Goal: Task Accomplishment & Management: Manage account settings

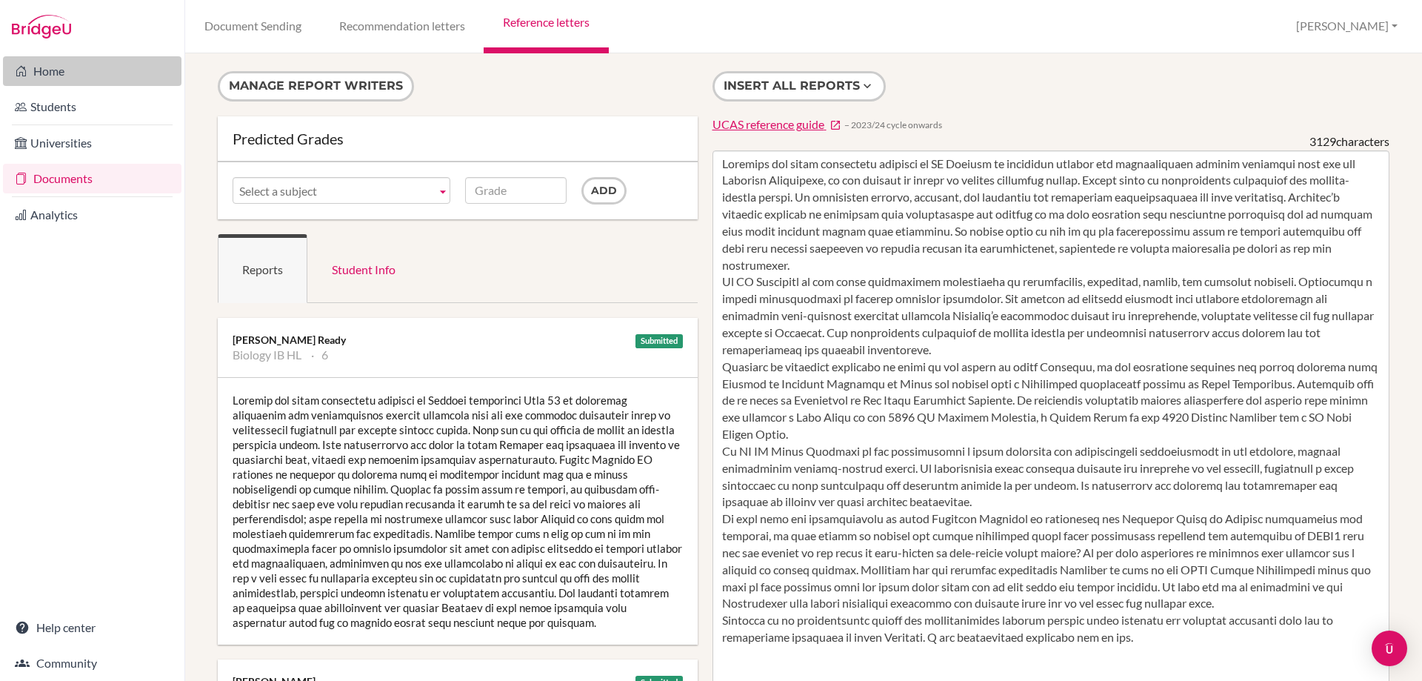
scroll to position [180, 0]
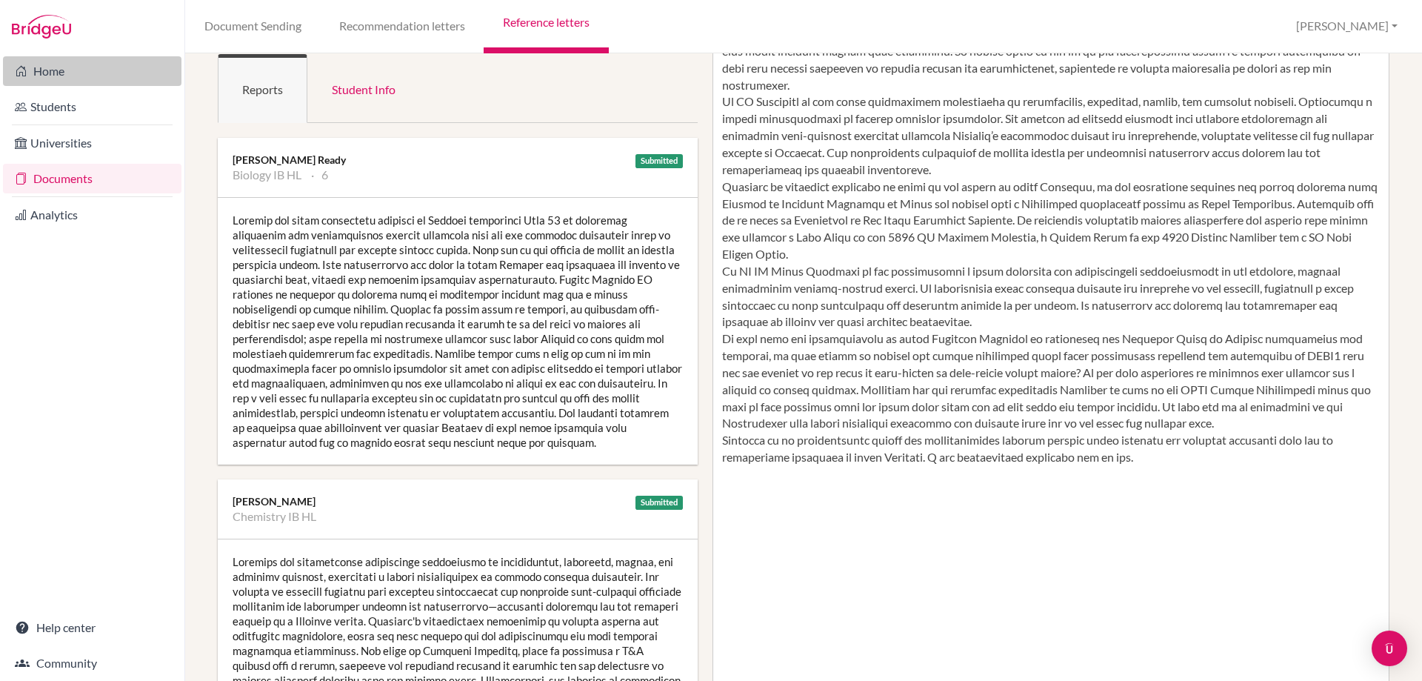
click at [44, 68] on link "Home" at bounding box center [92, 71] width 178 height 30
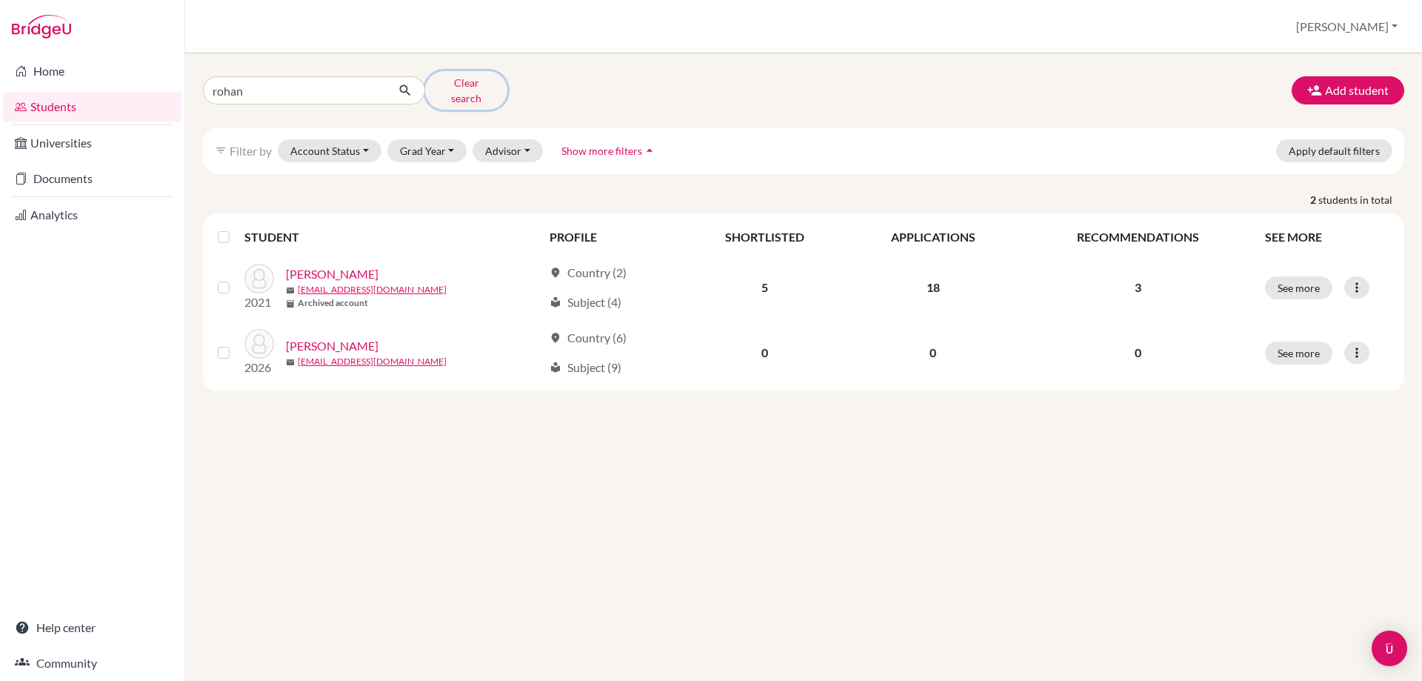
click at [455, 88] on button "Clear search" at bounding box center [466, 90] width 82 height 39
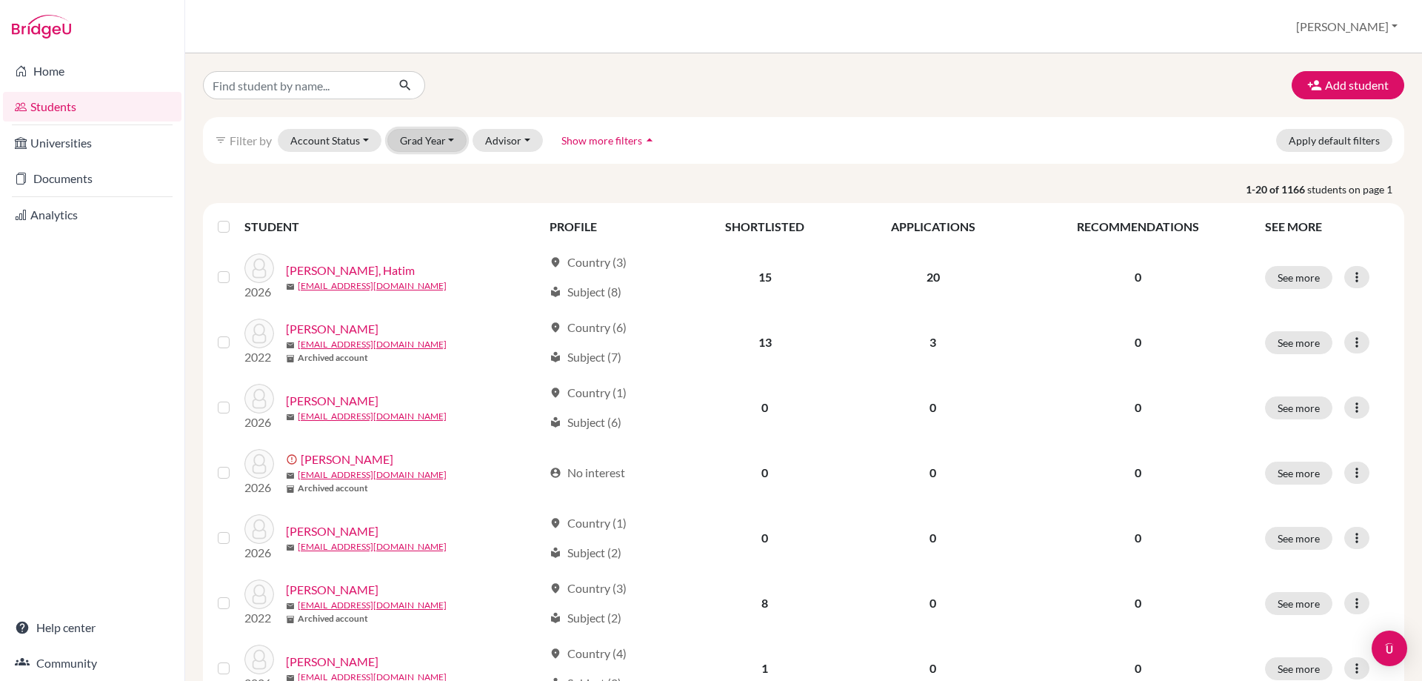
click at [410, 134] on button "Grad Year" at bounding box center [427, 140] width 80 height 23
click at [417, 217] on span "2025" at bounding box center [419, 219] width 27 height 18
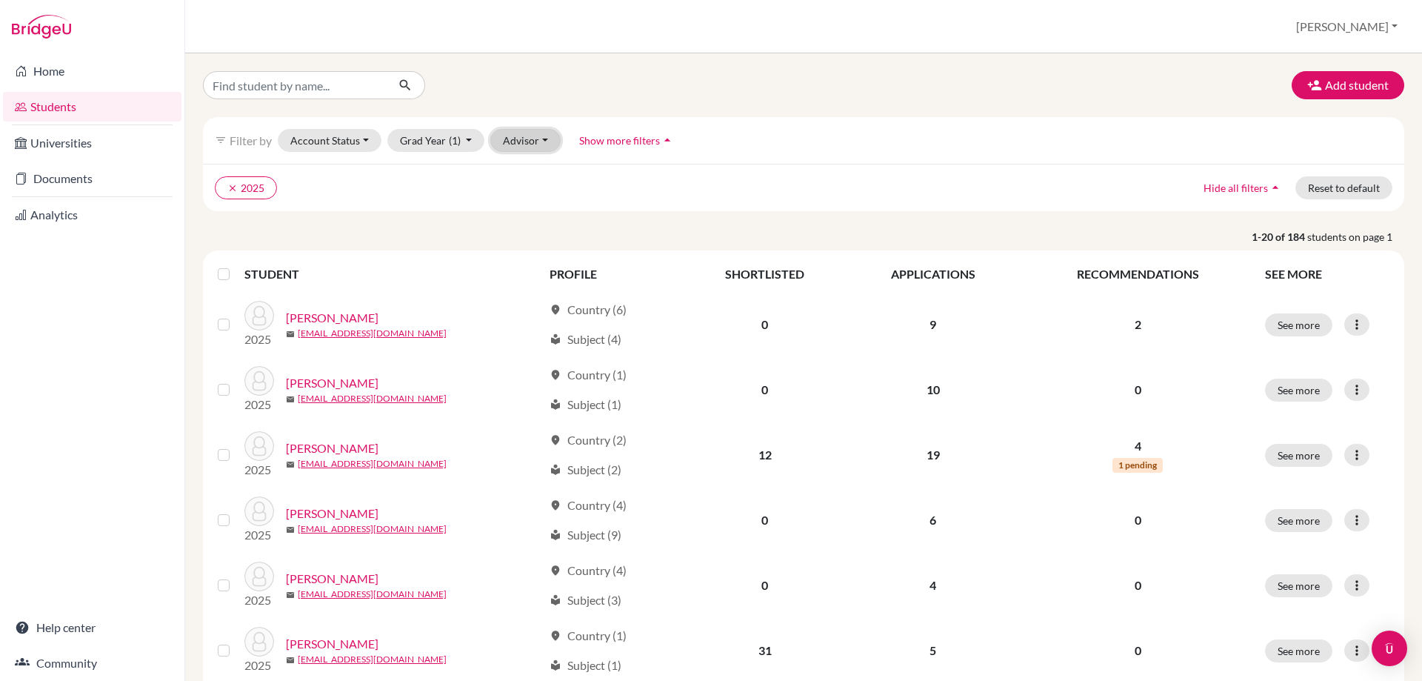
click at [535, 141] on button "Advisor" at bounding box center [525, 140] width 70 height 23
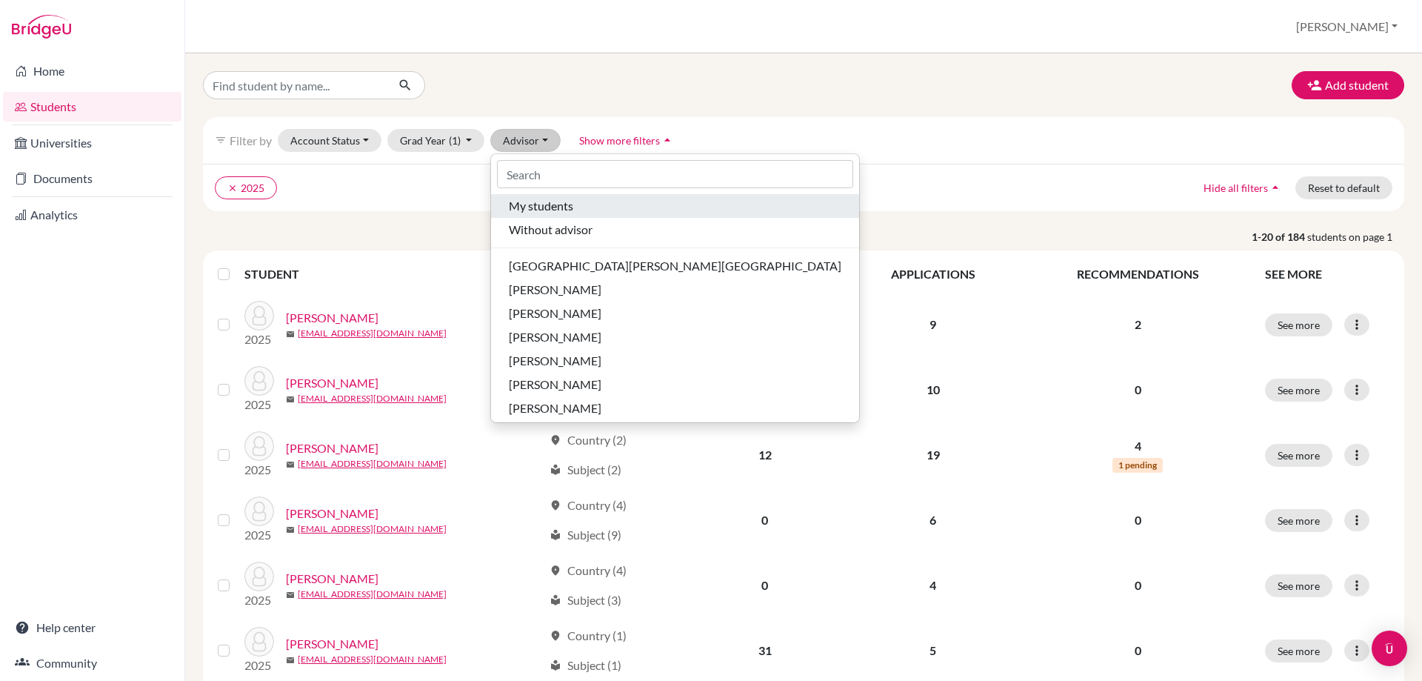
click at [520, 198] on span "My students" at bounding box center [541, 206] width 64 height 18
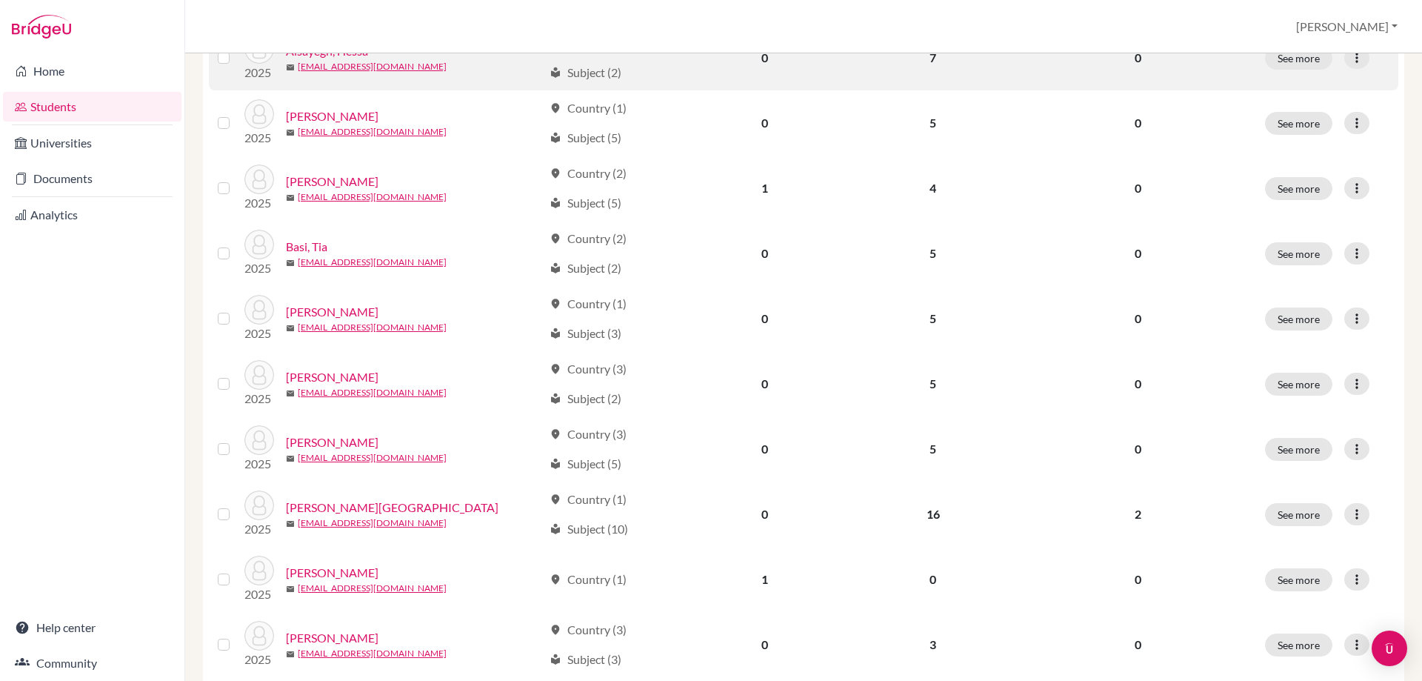
scroll to position [1014, 0]
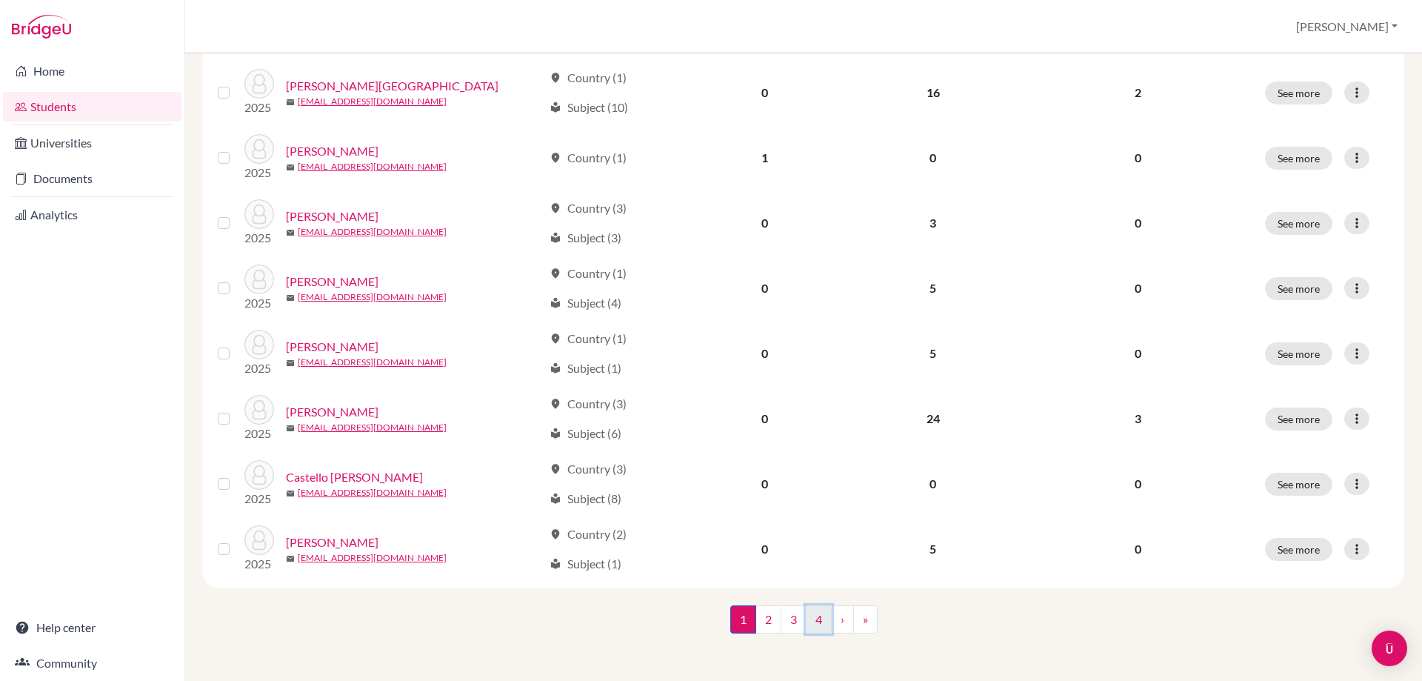
click at [813, 621] on link "4" at bounding box center [819, 619] width 26 height 28
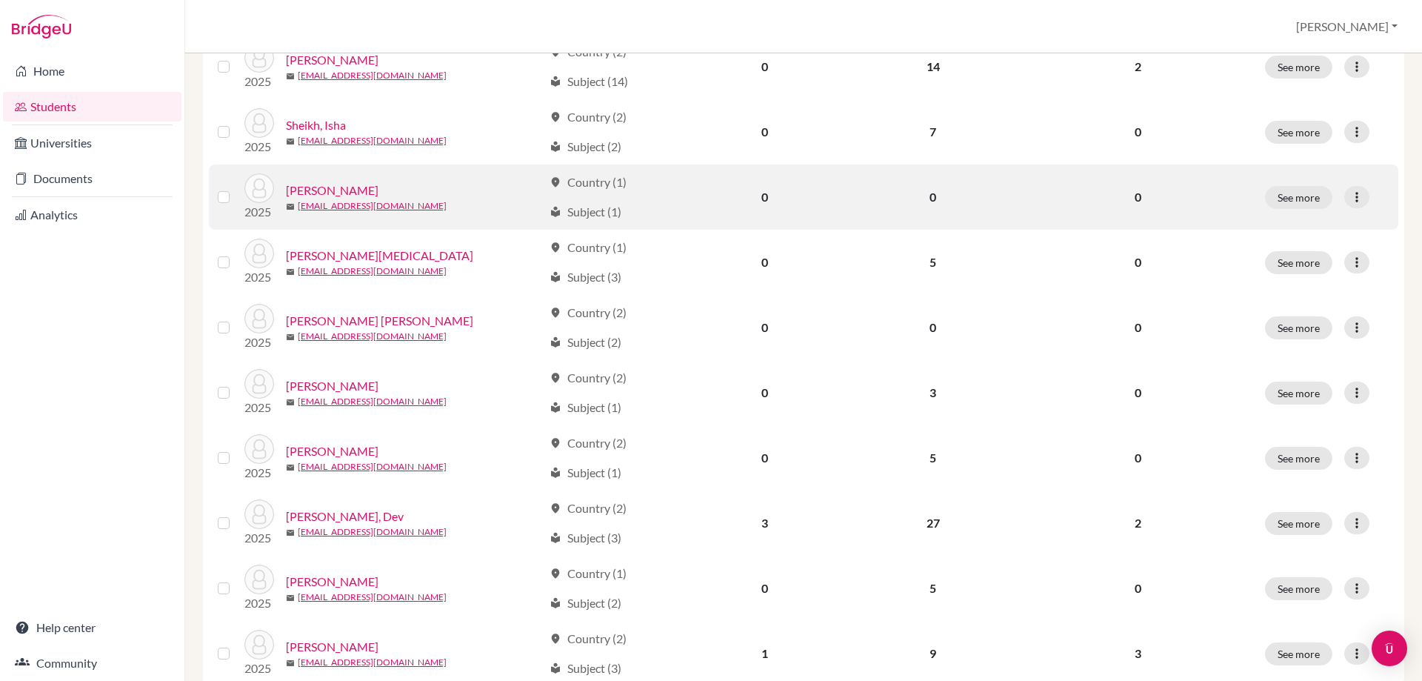
scroll to position [753, 0]
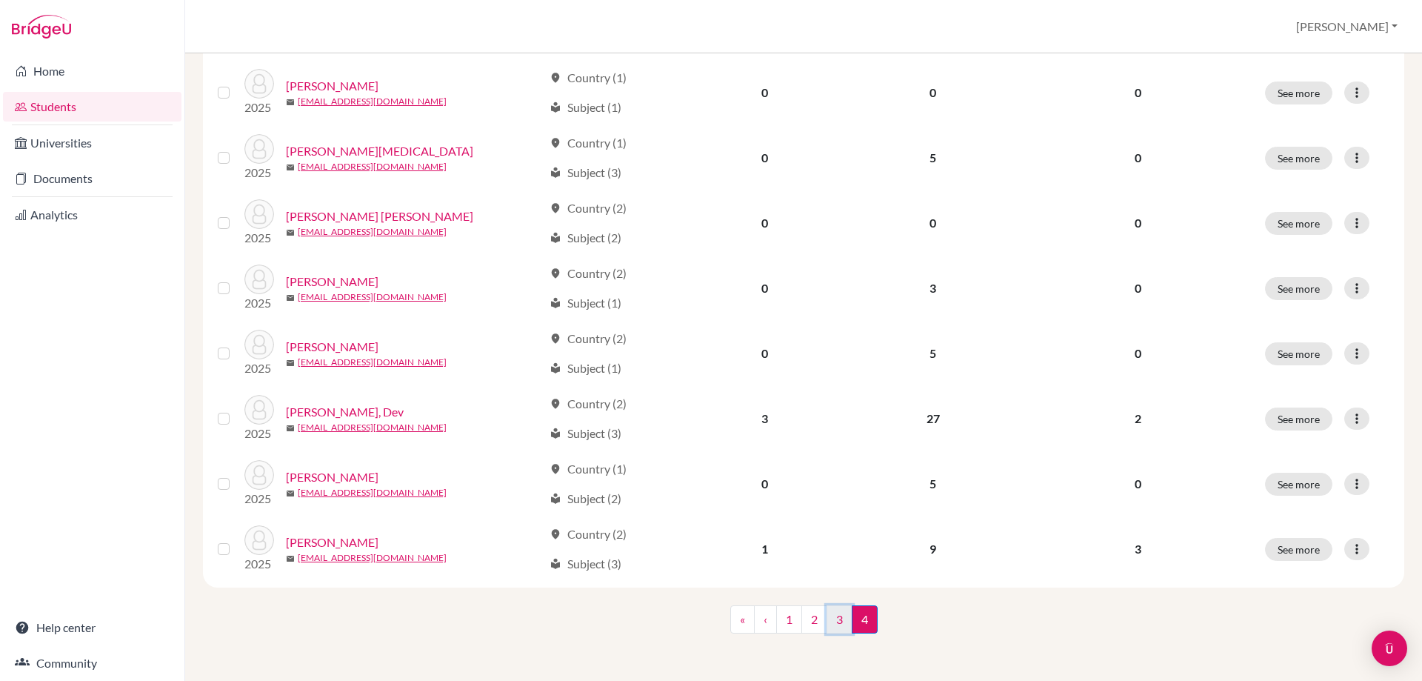
click at [828, 613] on link "3" at bounding box center [840, 619] width 26 height 28
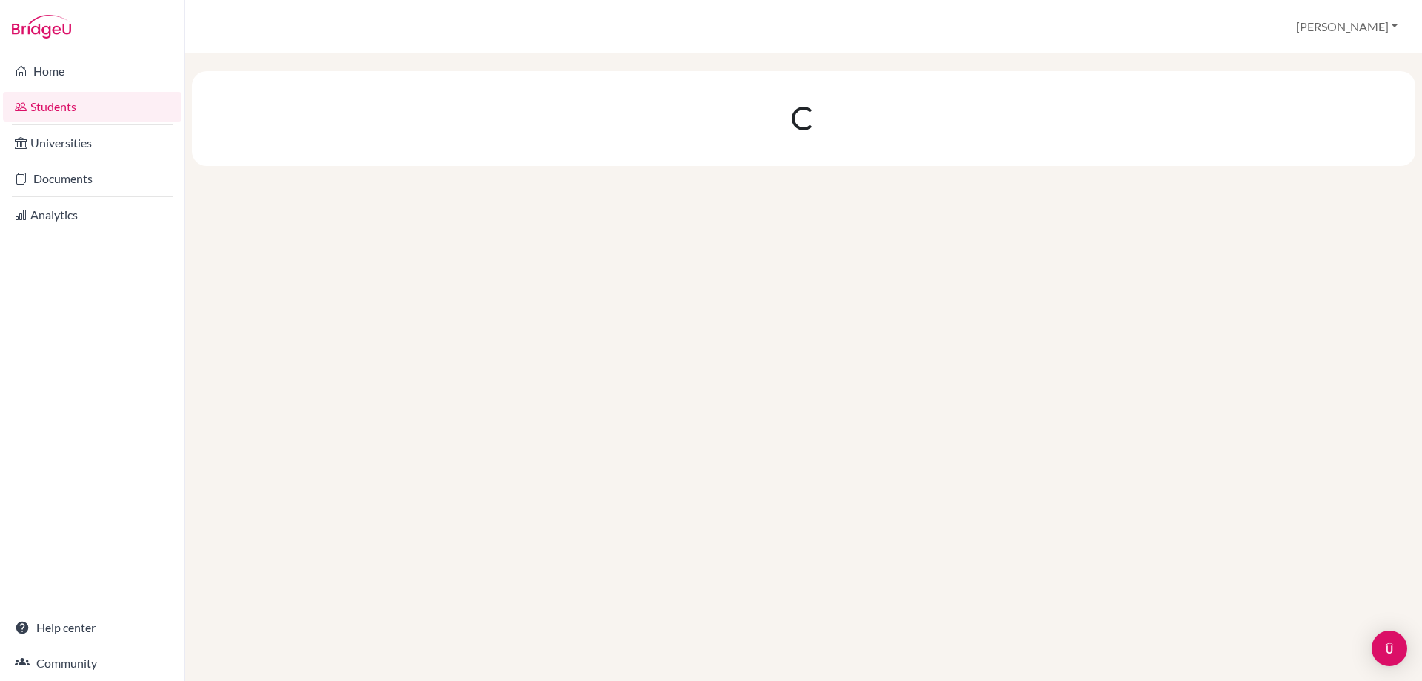
scroll to position [0, 0]
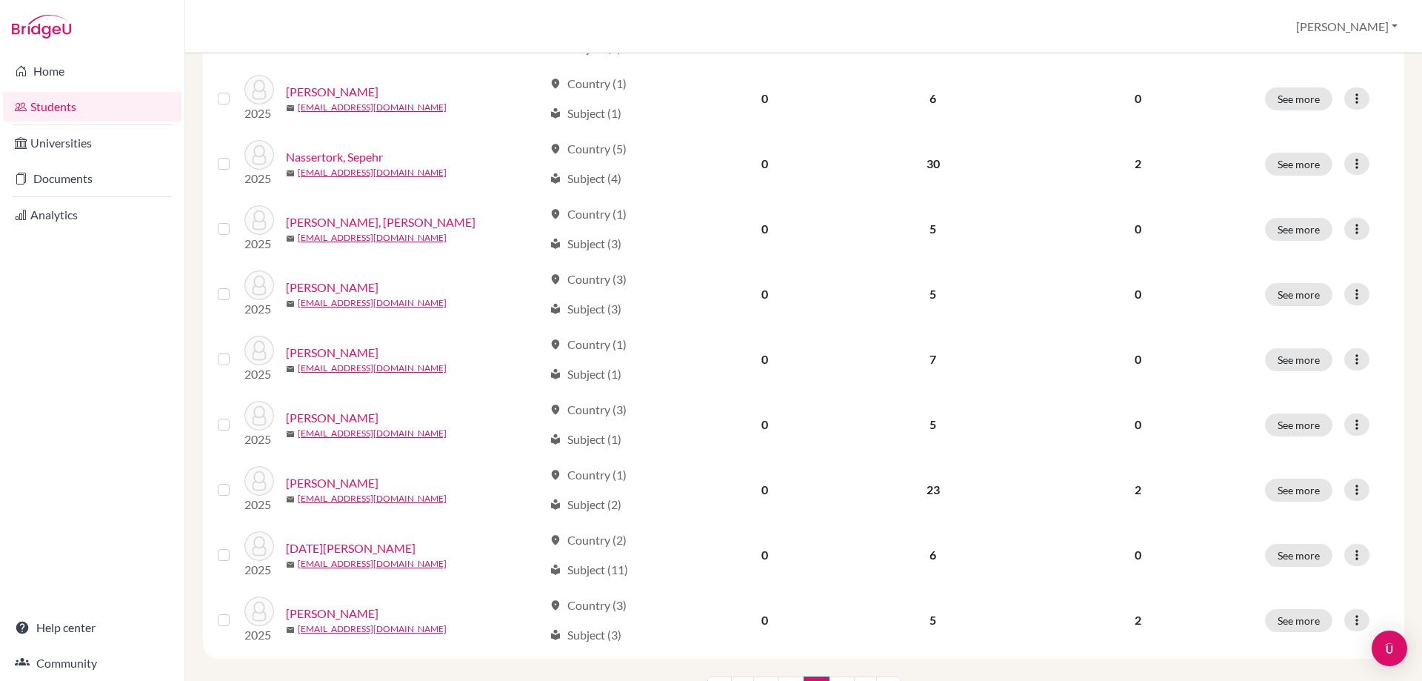
scroll to position [1014, 0]
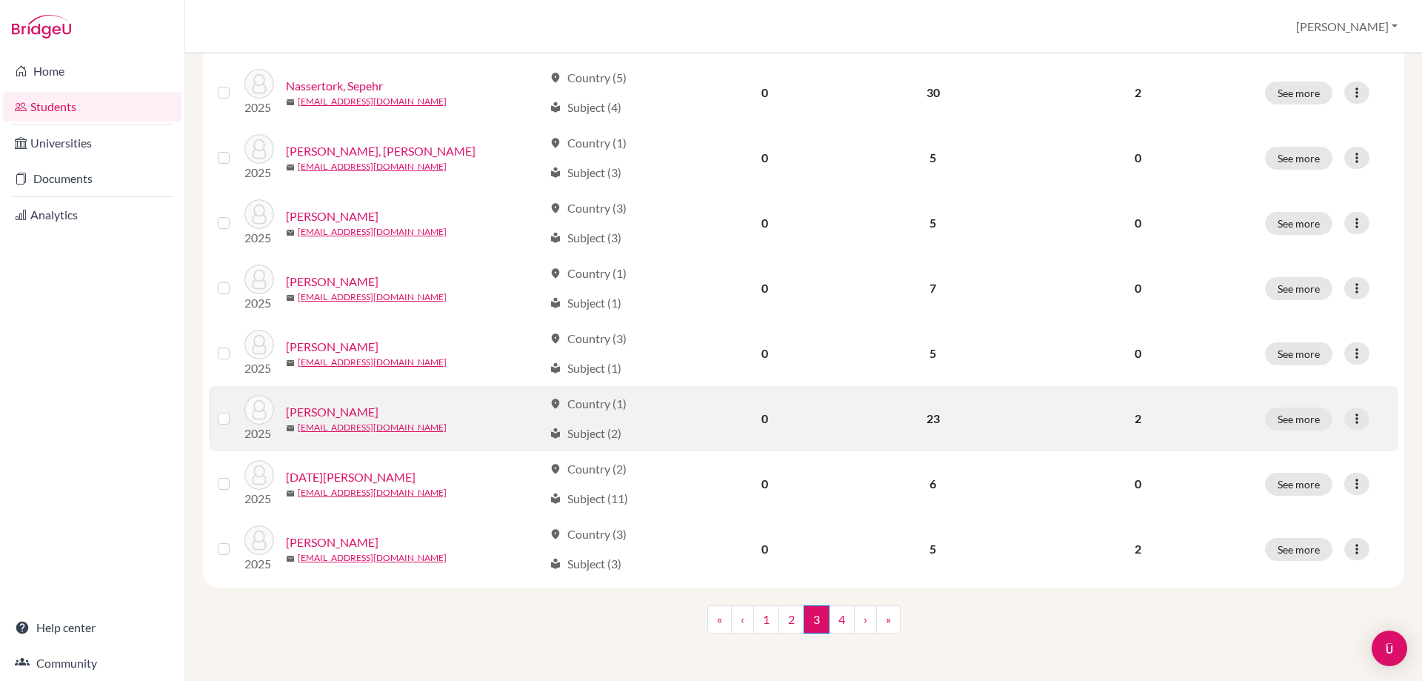
click at [313, 411] on link "Poddar, Vihaan" at bounding box center [332, 412] width 93 height 18
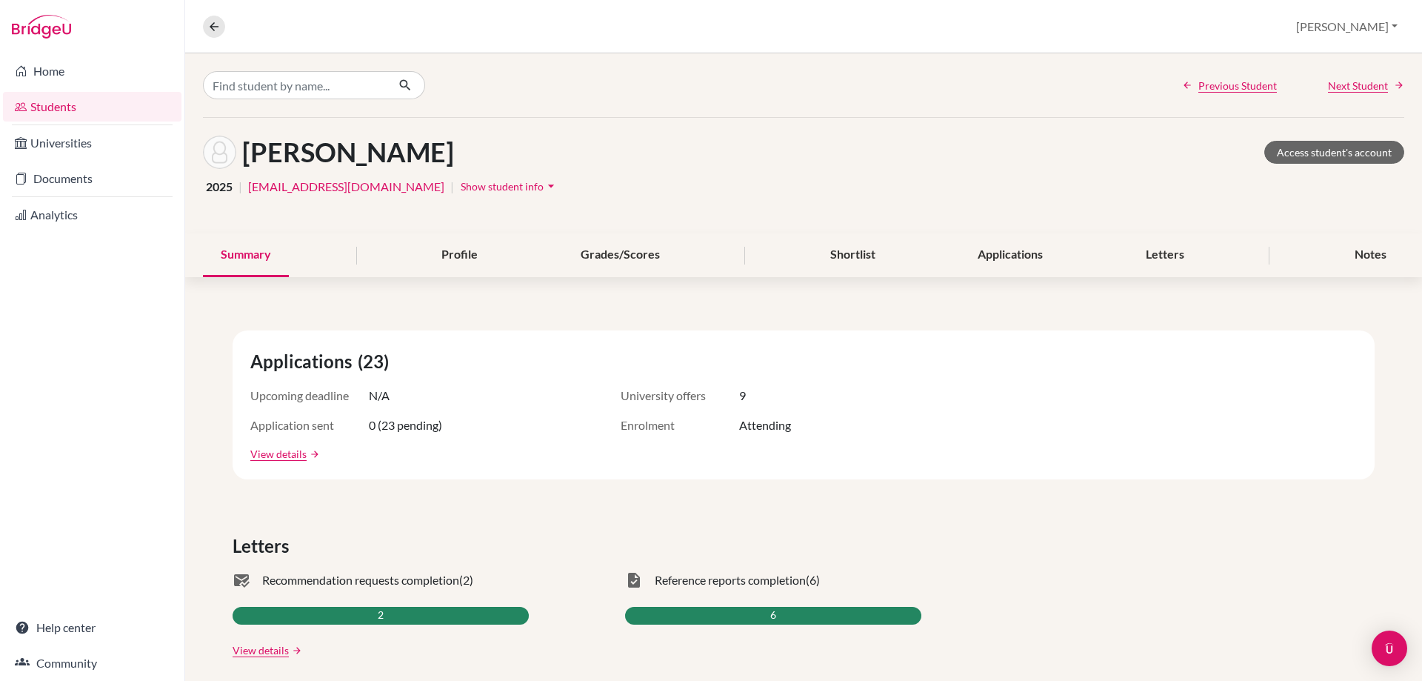
click at [59, 106] on link "Students" at bounding box center [92, 107] width 178 height 30
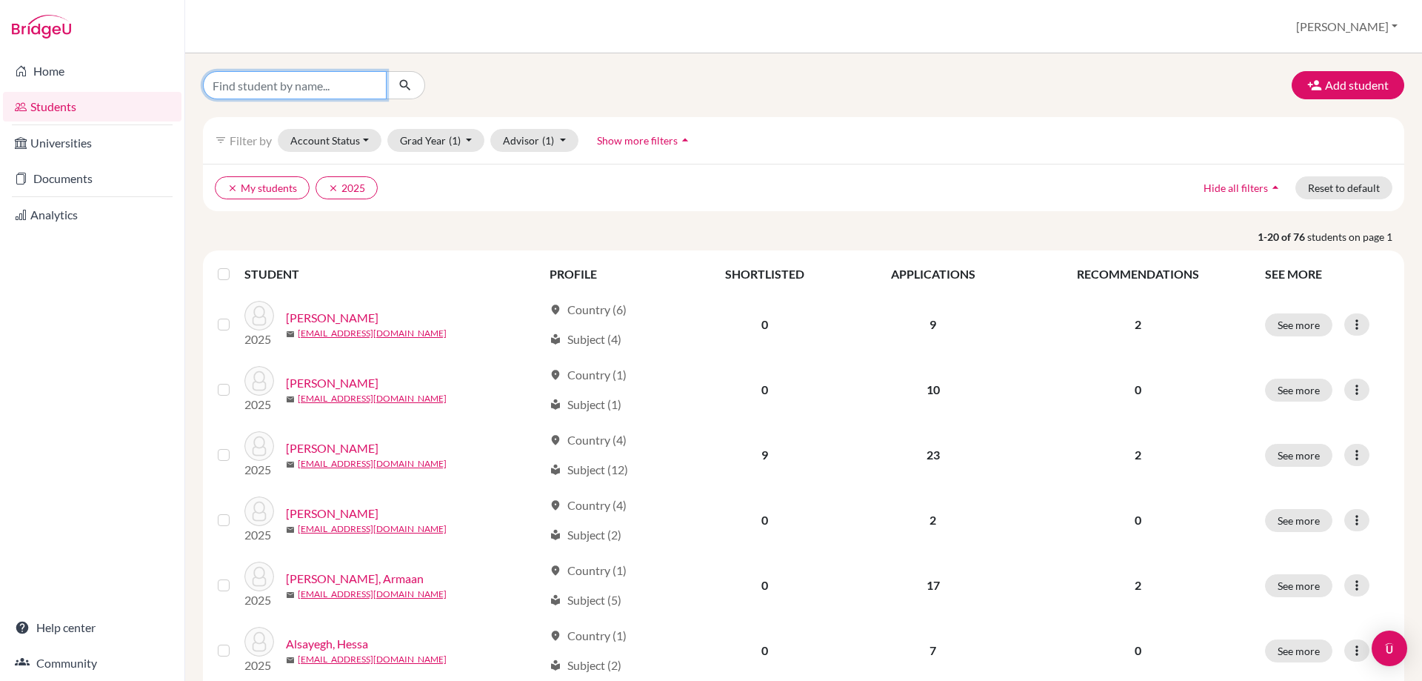
click at [258, 91] on input "Find student by name..." at bounding box center [295, 85] width 184 height 28
type input "thea"
click button "submit" at bounding box center [405, 85] width 39 height 28
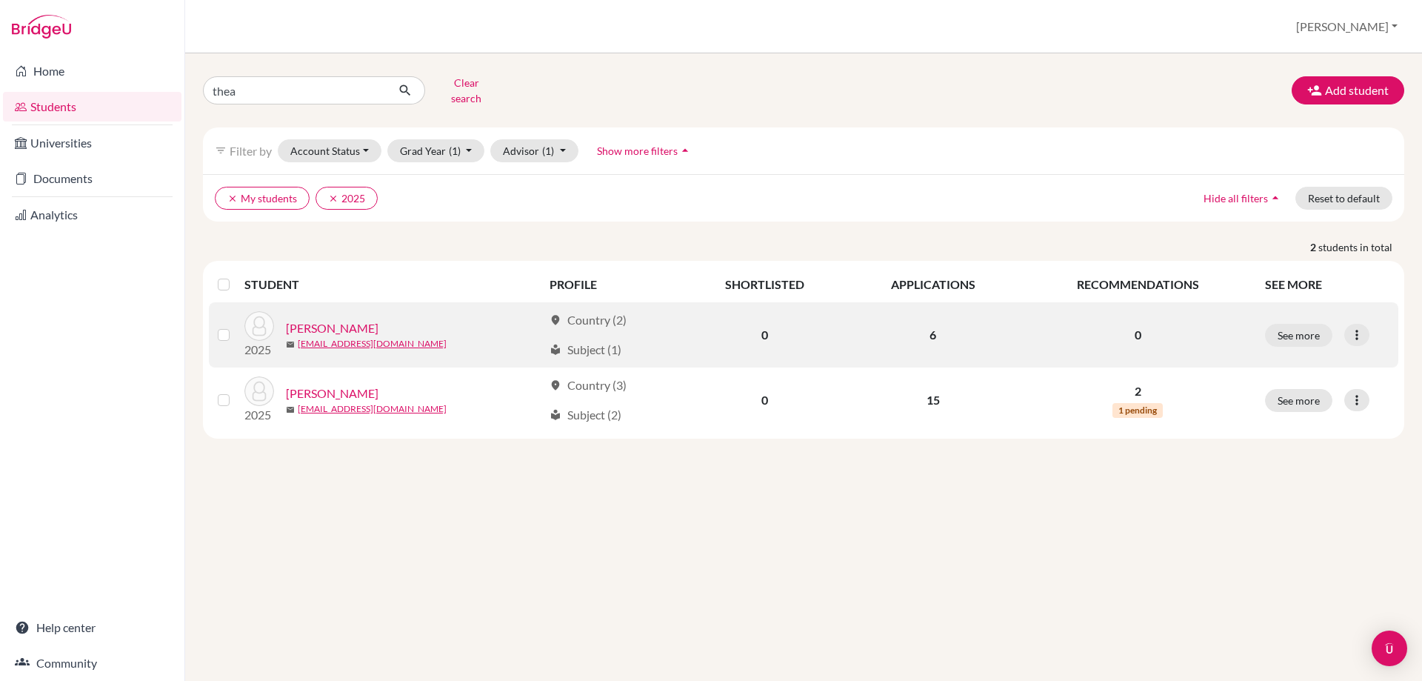
click at [320, 319] on link "Kinirons, Thea" at bounding box center [332, 328] width 93 height 18
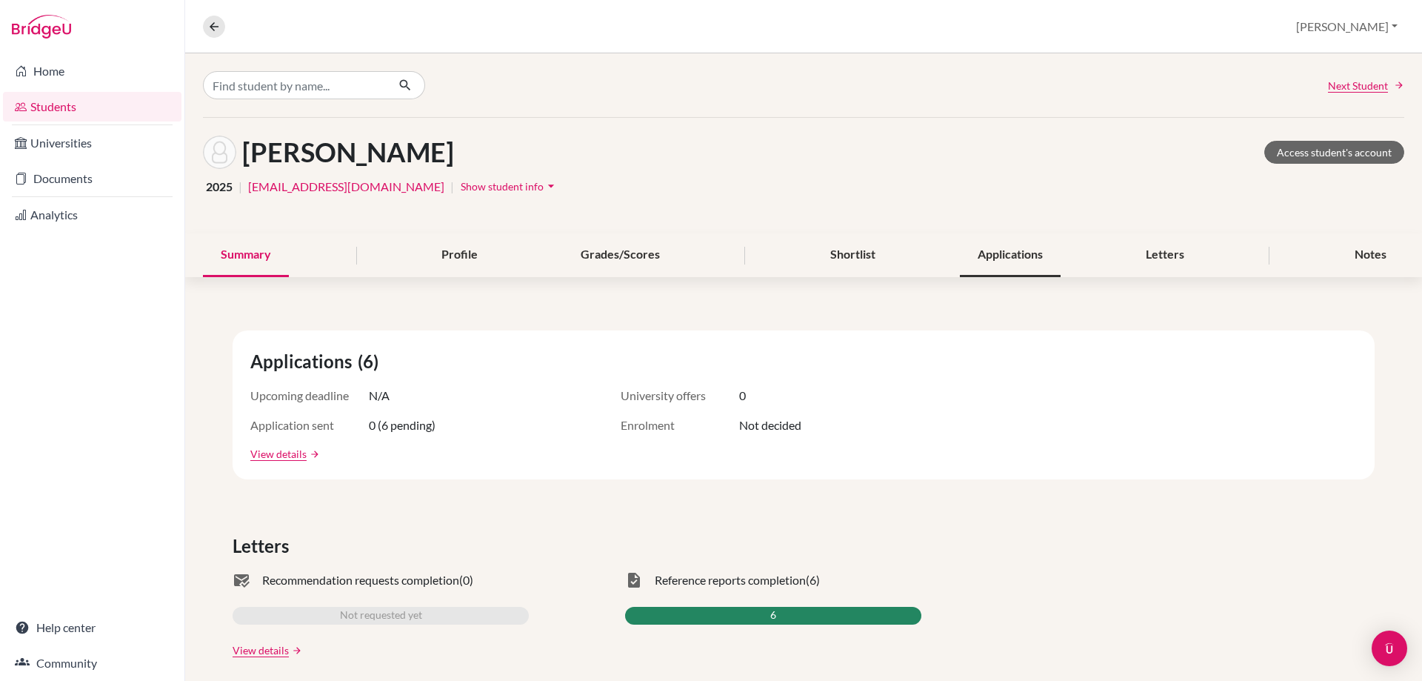
click at [1029, 251] on div "Applications" at bounding box center [1010, 255] width 101 height 44
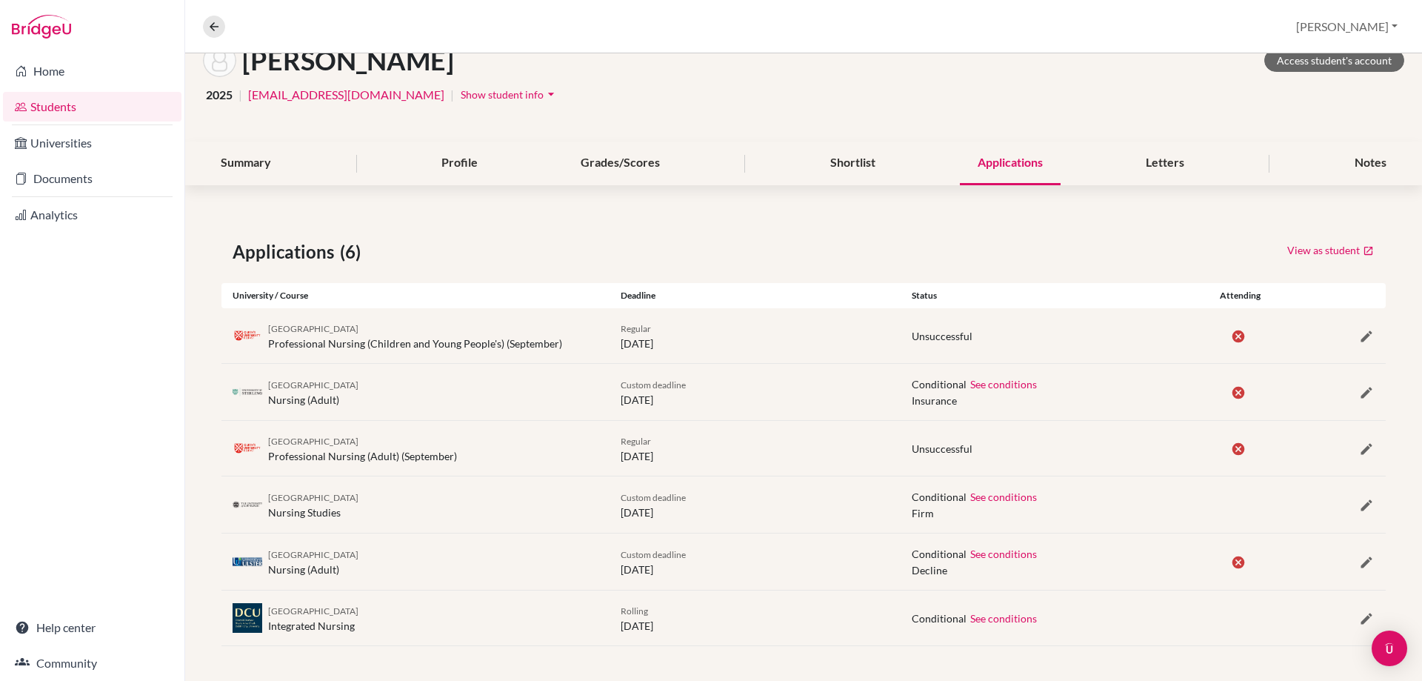
scroll to position [93, 0]
click at [1359, 503] on icon "button" at bounding box center [1366, 504] width 15 height 15
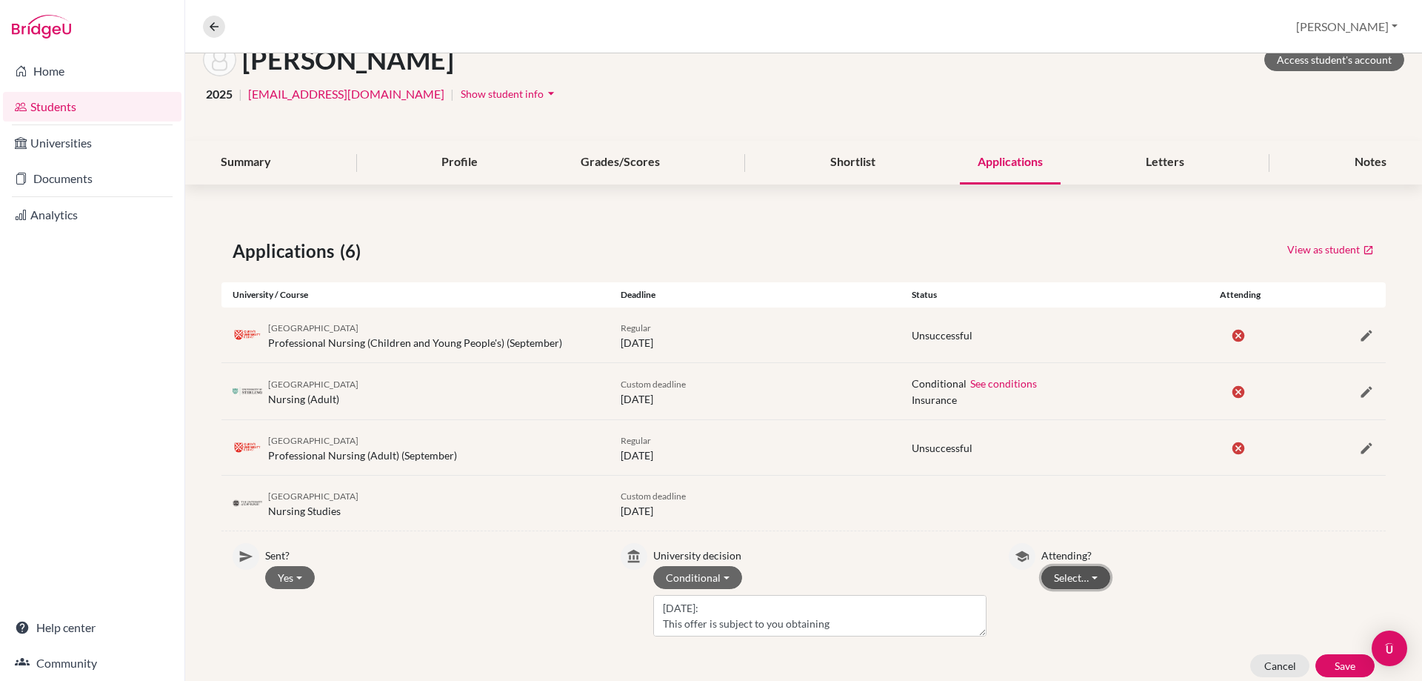
click at [1044, 573] on button "Select…" at bounding box center [1075, 577] width 69 height 23
click at [1048, 627] on button "Not attending" at bounding box center [1100, 633] width 117 height 24
click at [1315, 661] on button "Save" at bounding box center [1344, 665] width 59 height 23
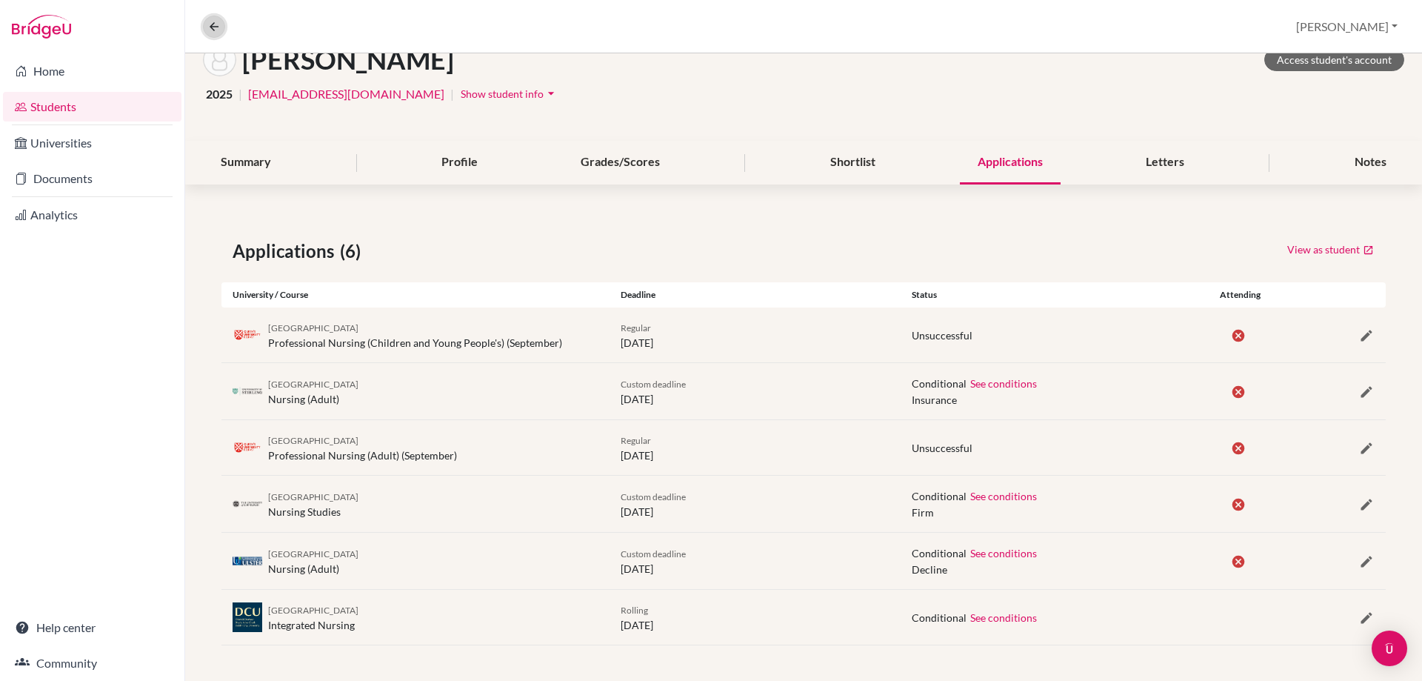
click at [215, 30] on icon at bounding box center [213, 26] width 13 height 13
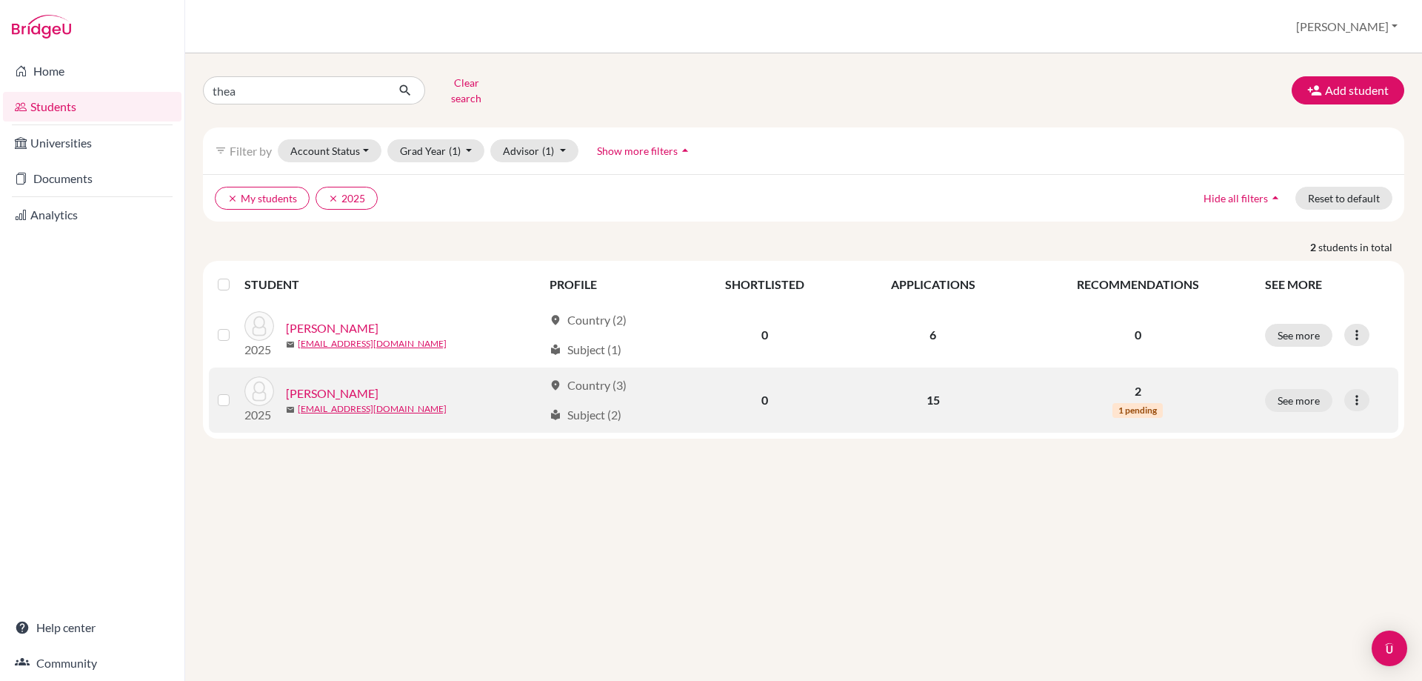
click at [314, 384] on link "Lalkaka, Thea" at bounding box center [332, 393] width 93 height 18
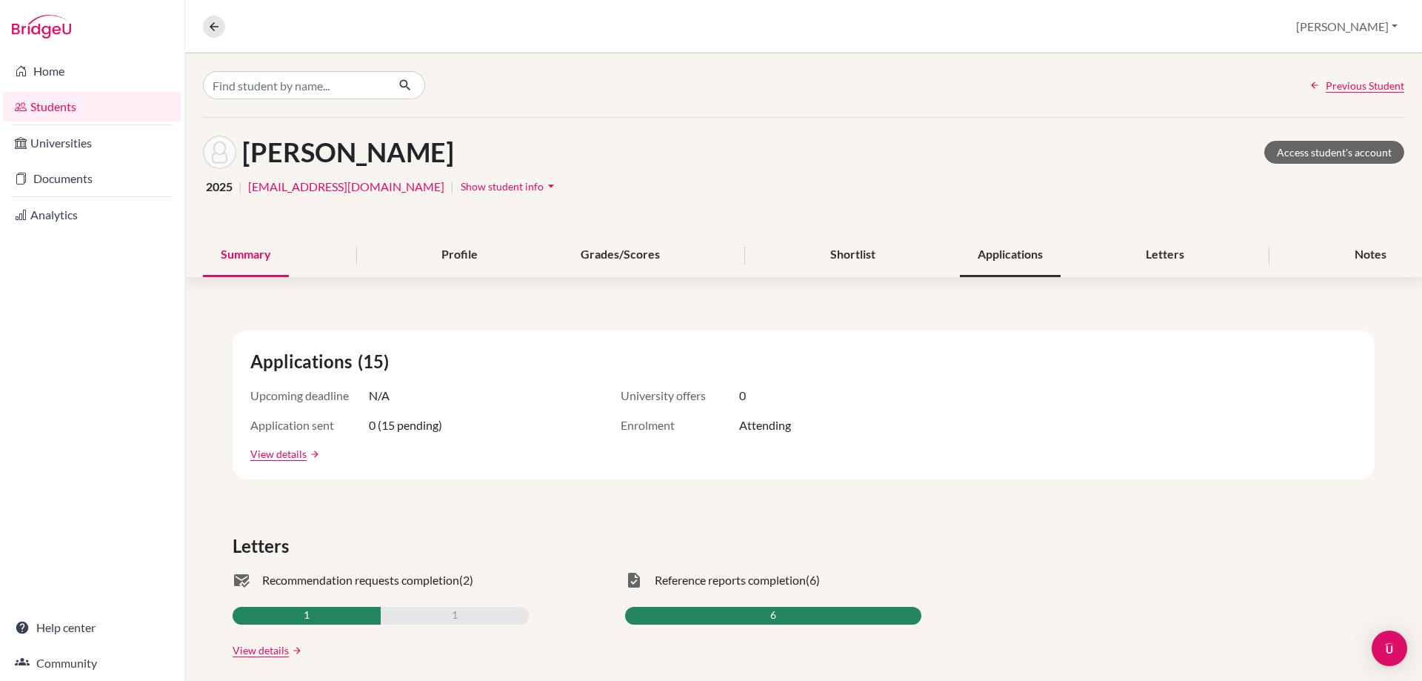
click at [1003, 256] on div "Applications" at bounding box center [1010, 255] width 101 height 44
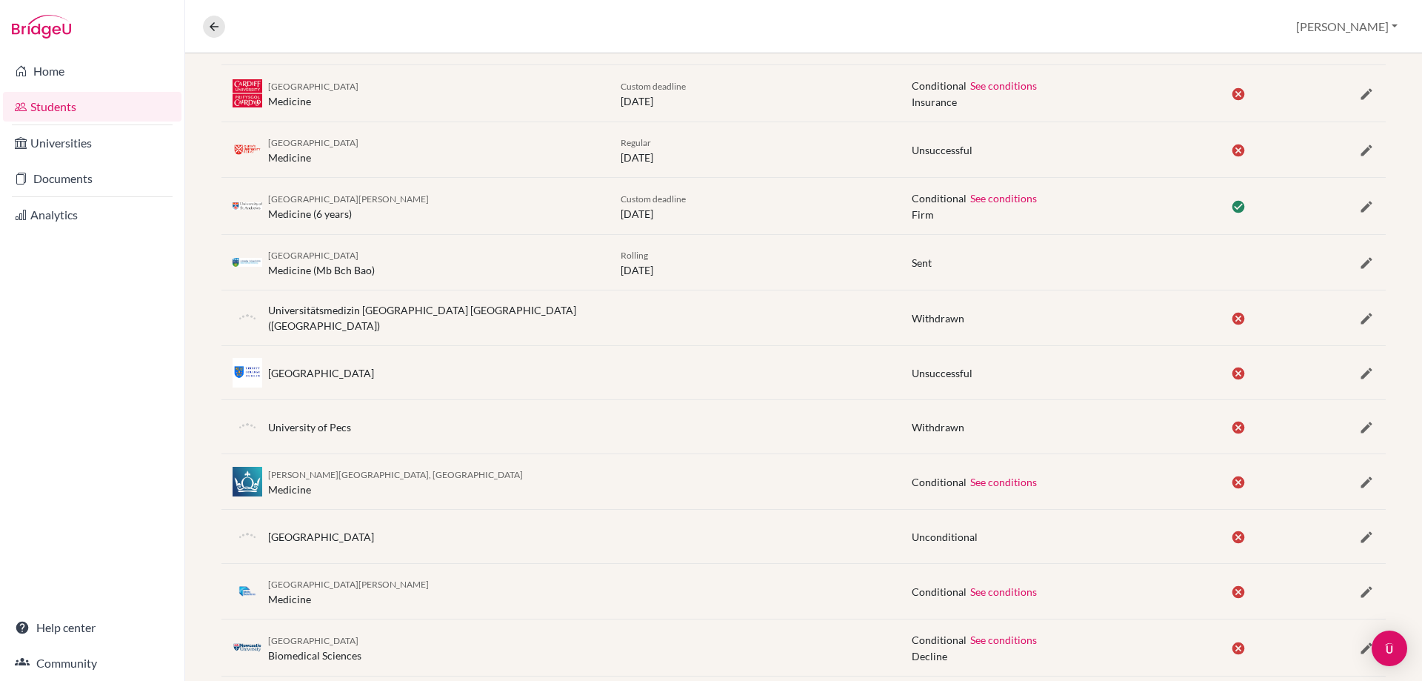
scroll to position [364, 0]
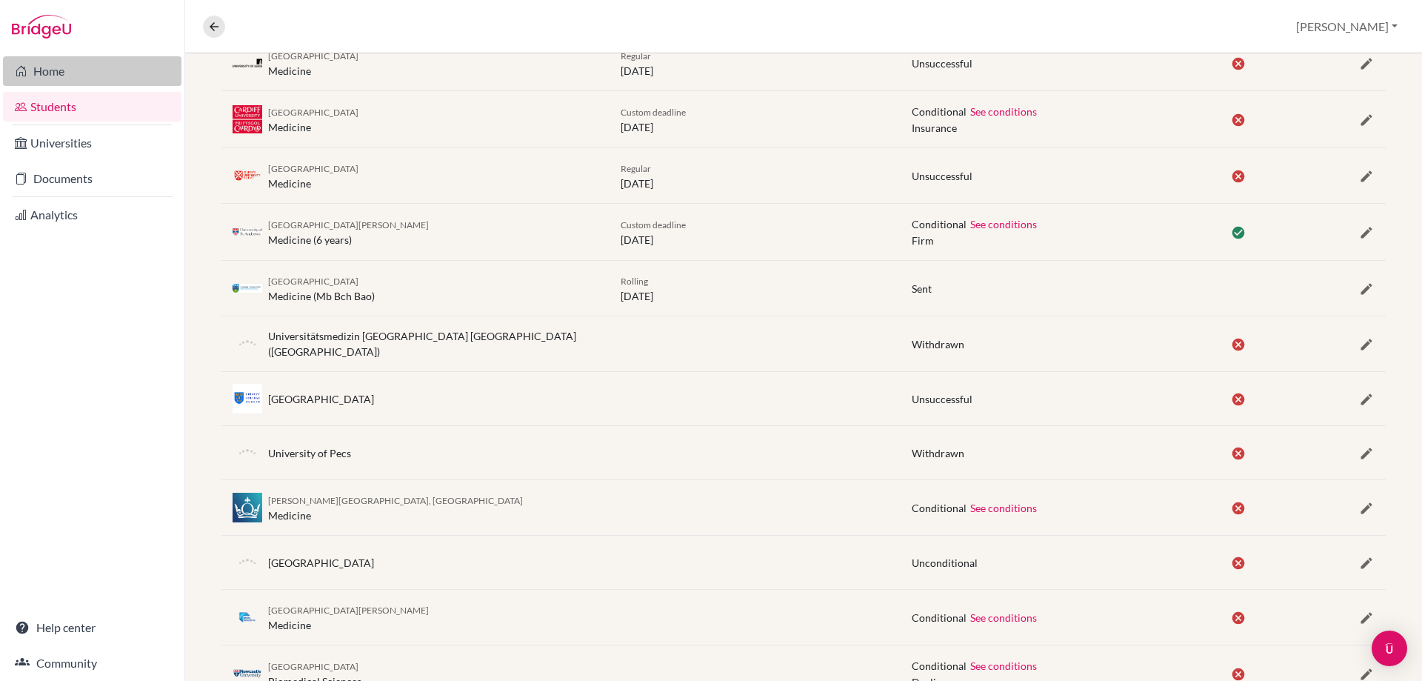
click at [41, 71] on link "Home" at bounding box center [92, 71] width 178 height 30
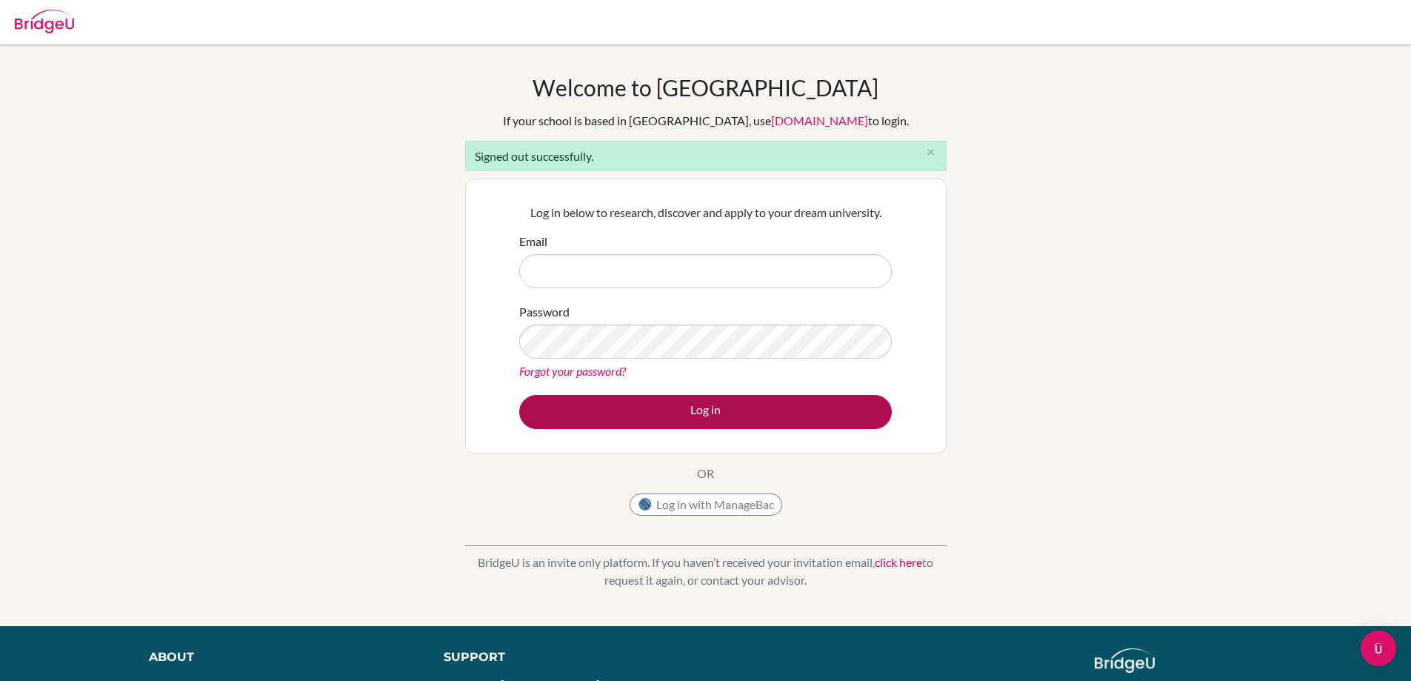
type input "mmcartney@jess.sch.ae"
click at [596, 407] on button "Log in" at bounding box center [705, 412] width 373 height 34
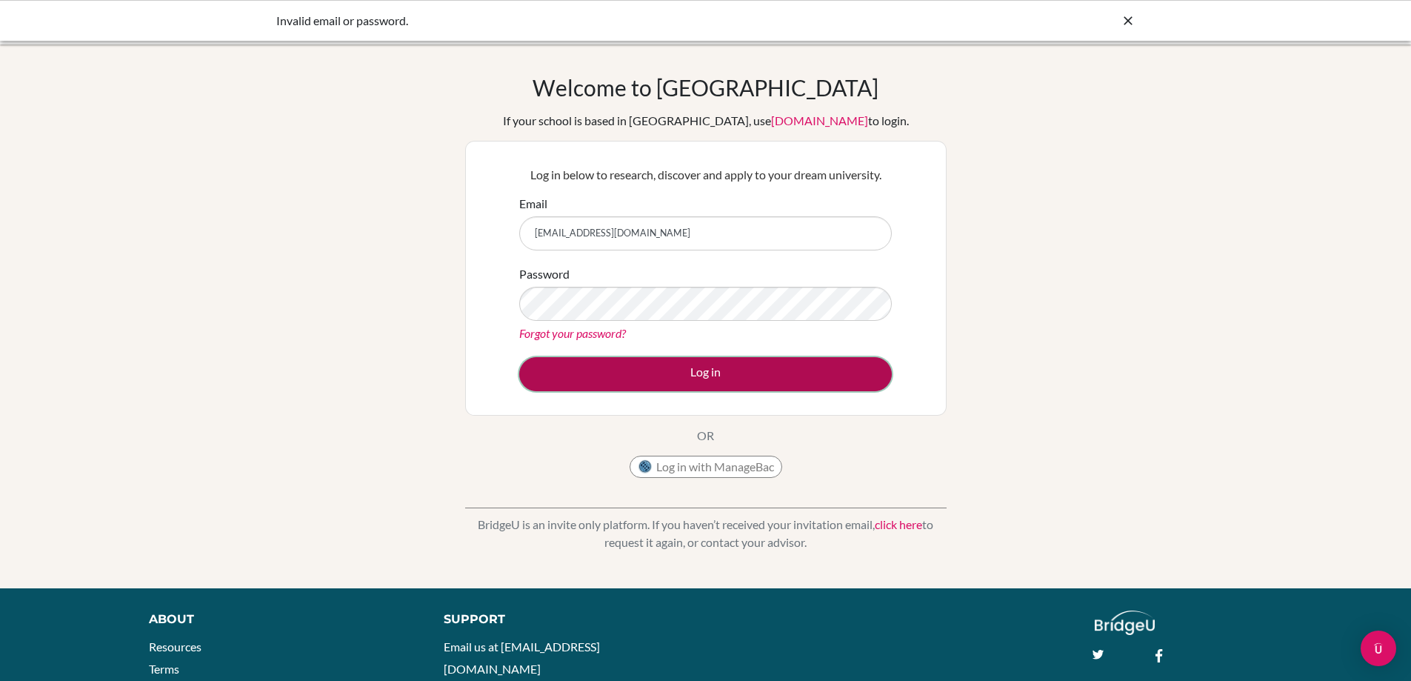
click at [701, 365] on button "Log in" at bounding box center [705, 374] width 373 height 34
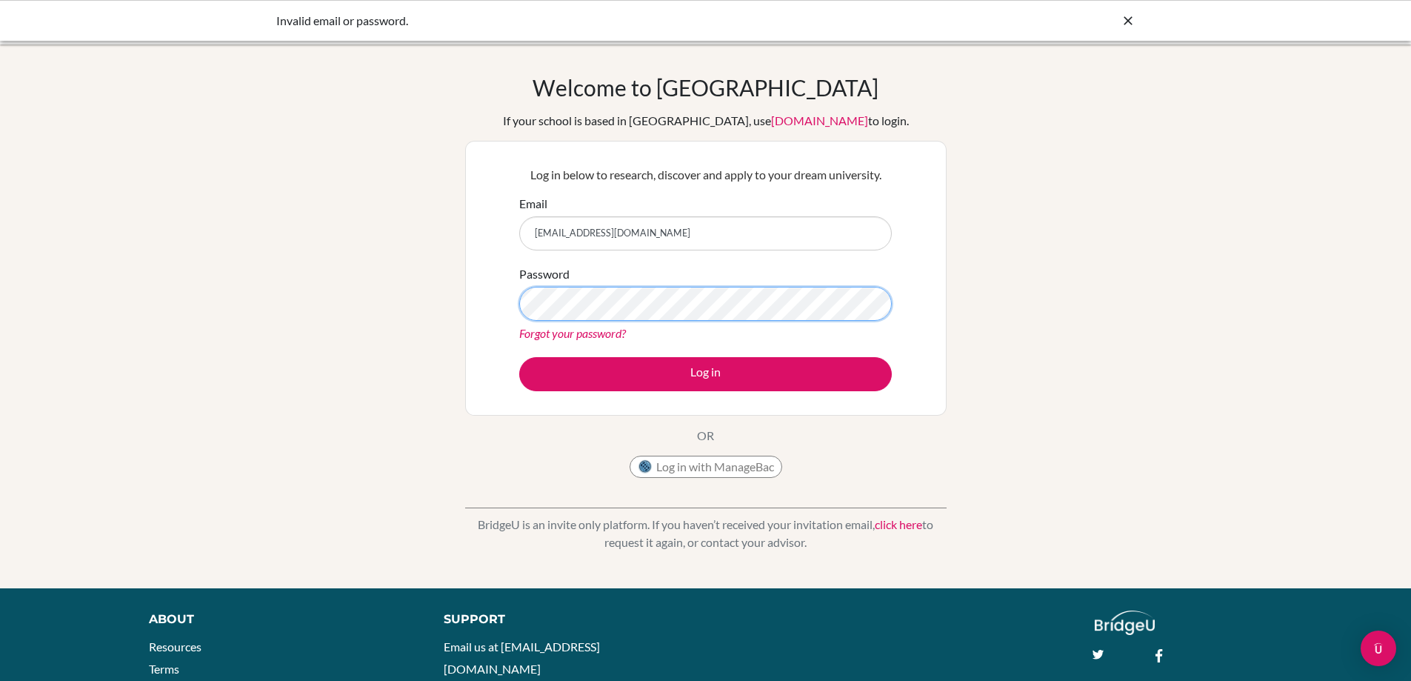
click at [490, 265] on div "Log in below to research, discover and apply to your dream university. Email mm…" at bounding box center [705, 278] width 481 height 275
click at [519, 357] on button "Log in" at bounding box center [705, 374] width 373 height 34
drag, startPoint x: 644, startPoint y: 380, endPoint x: 692, endPoint y: 328, distance: 70.2
click at [644, 380] on button "Log in" at bounding box center [705, 374] width 373 height 34
click at [519, 357] on button "Log in" at bounding box center [705, 374] width 373 height 34
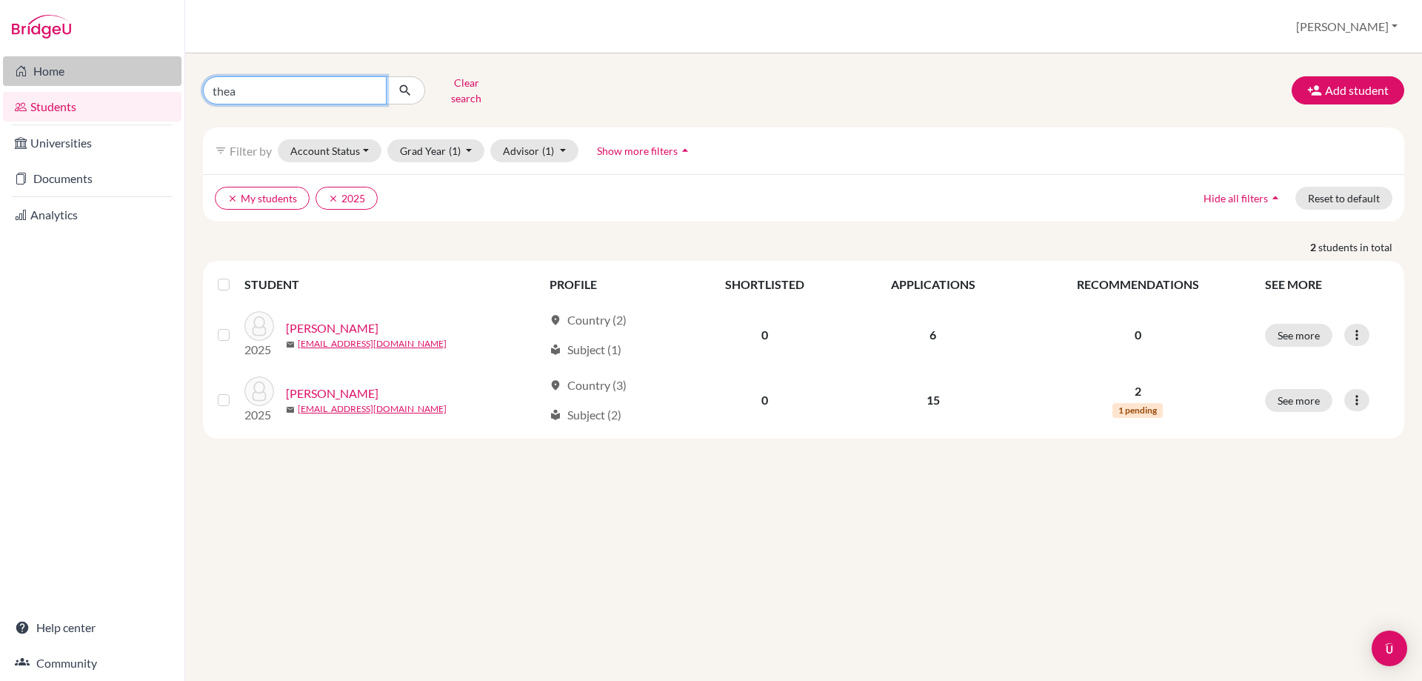
drag, startPoint x: 262, startPoint y: 85, endPoint x: 158, endPoint y: 84, distance: 104.4
click at [158, 84] on div "Home Students Universities Documents Analytics Help center Community Students o…" at bounding box center [711, 340] width 1422 height 681
type input "josh"
click at [416, 76] on button "submit" at bounding box center [405, 90] width 39 height 28
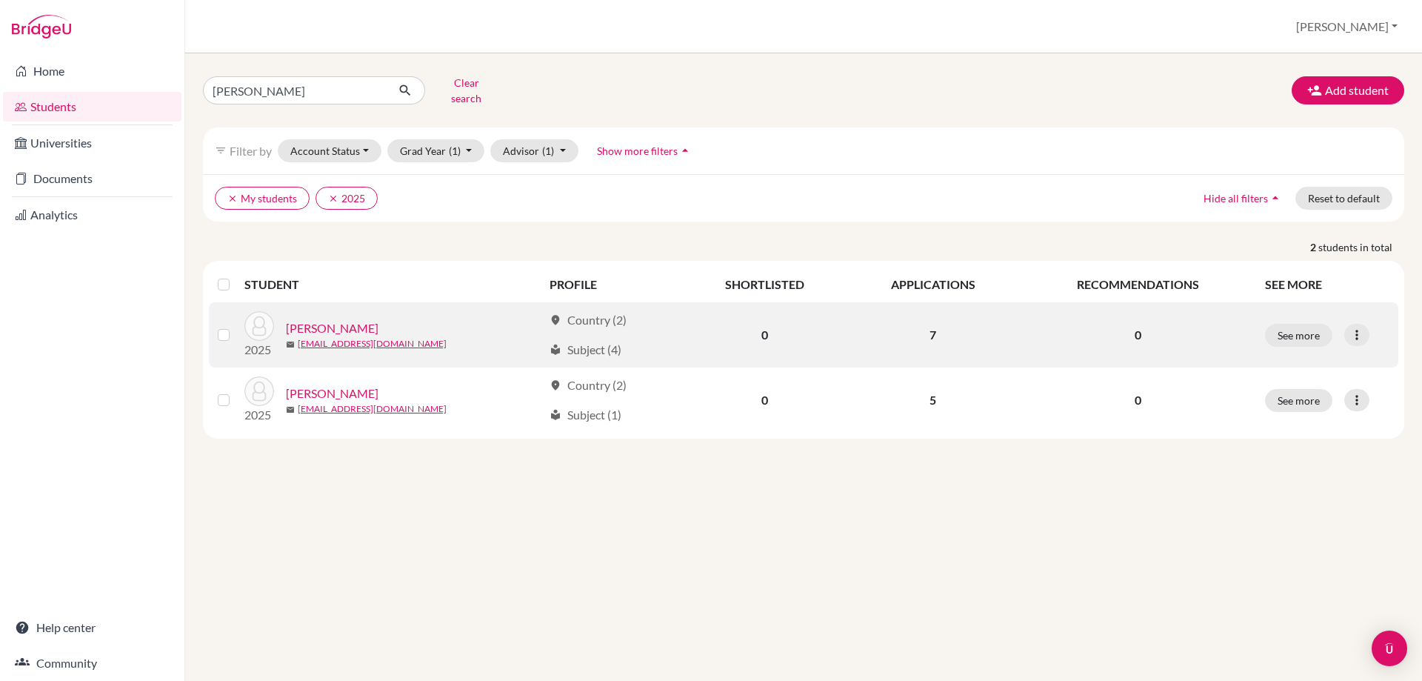
click at [319, 319] on link "Rennie, Joshua" at bounding box center [332, 328] width 93 height 18
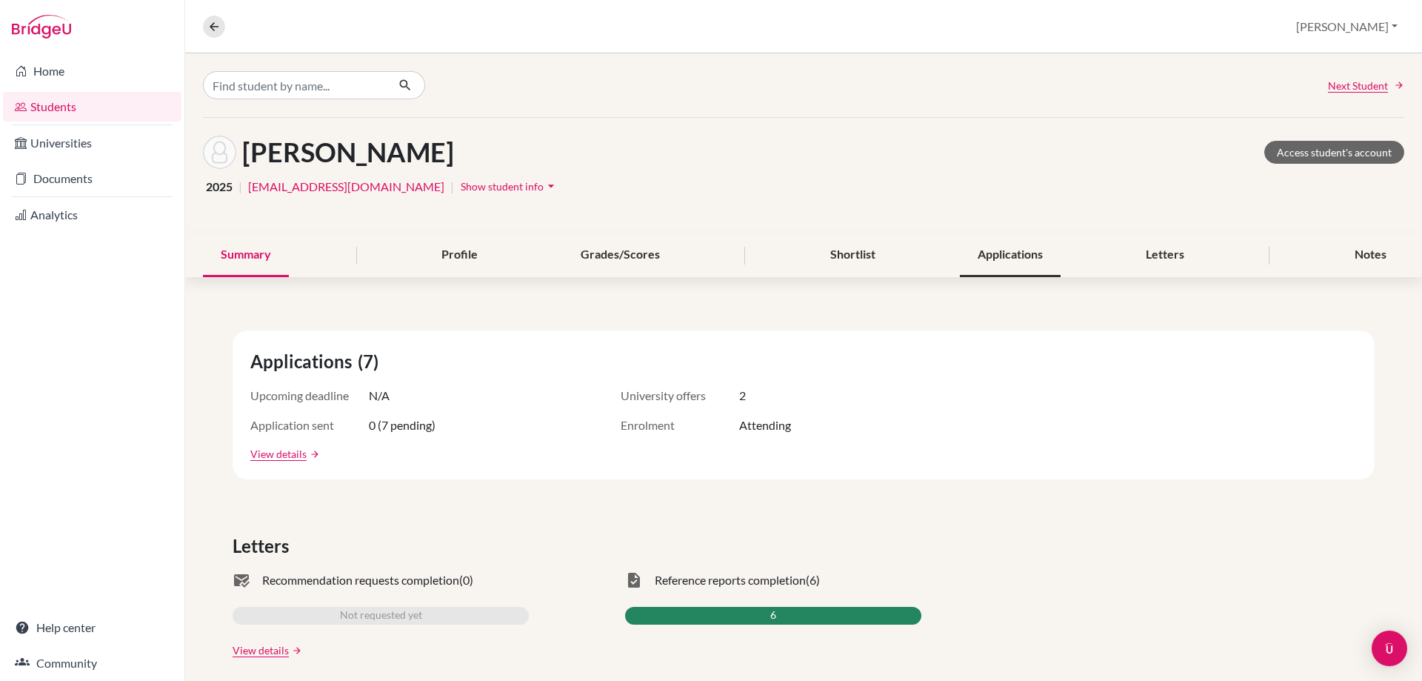
click at [993, 257] on div "Applications" at bounding box center [1010, 255] width 101 height 44
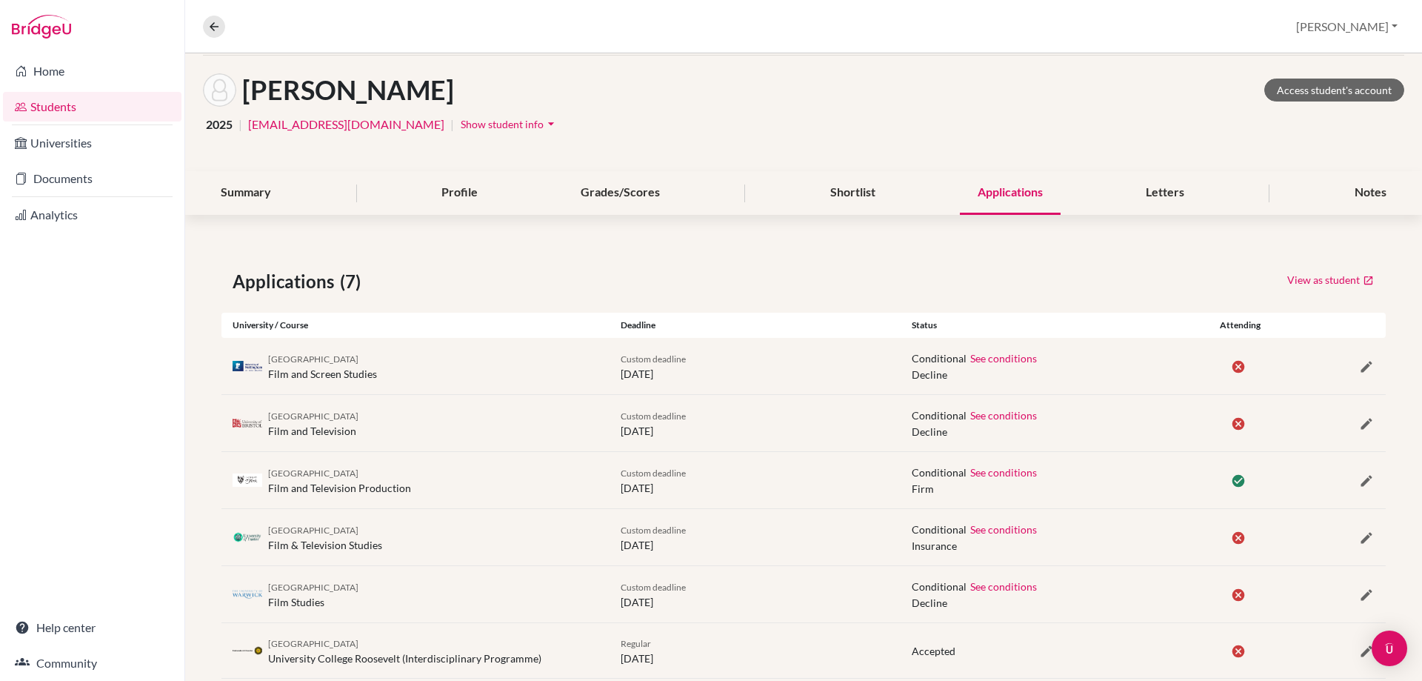
scroll to position [151, 0]
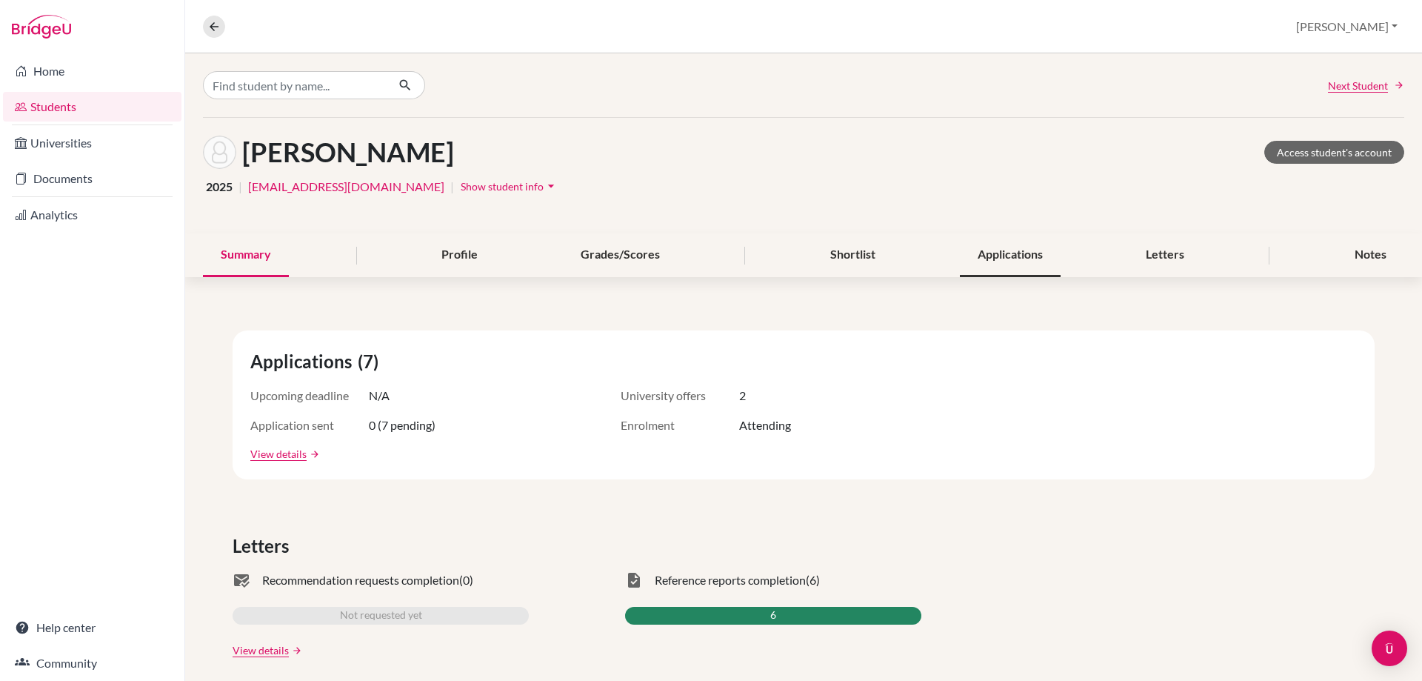
click at [997, 262] on div "Applications" at bounding box center [1010, 255] width 101 height 44
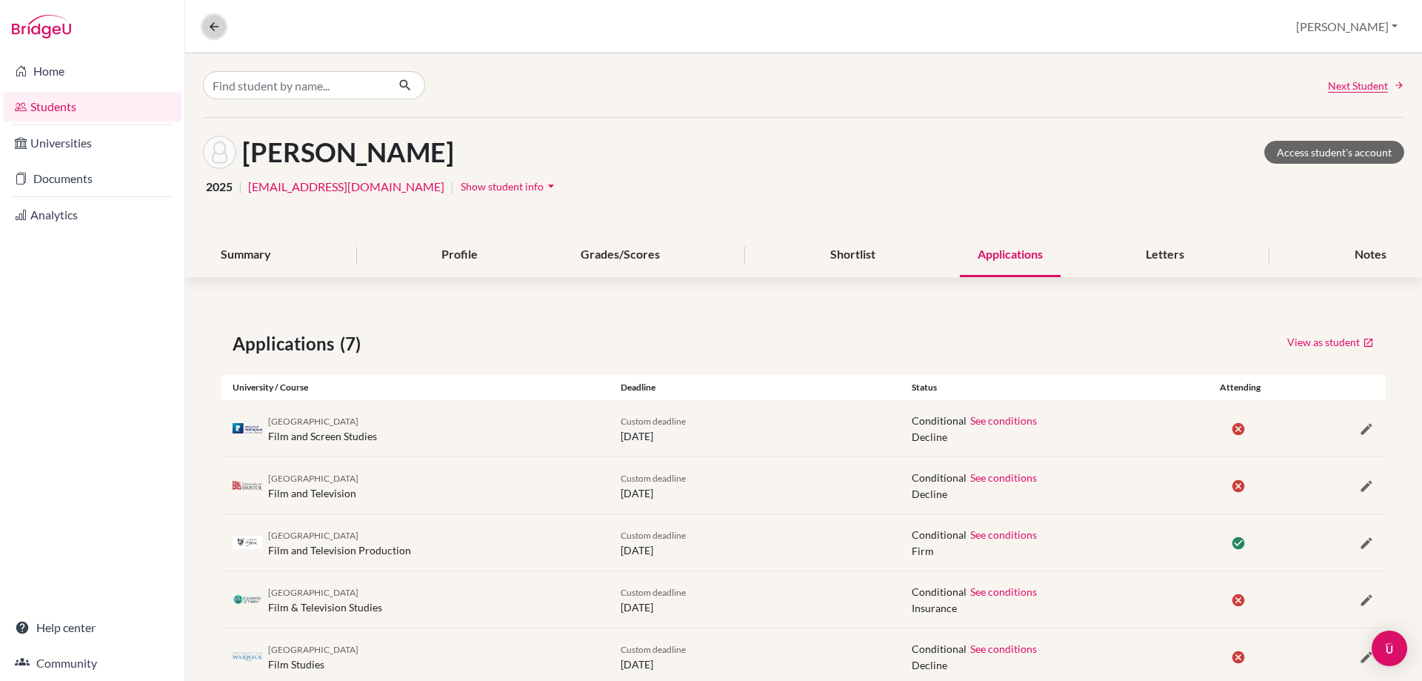
click at [207, 31] on button at bounding box center [214, 27] width 22 height 22
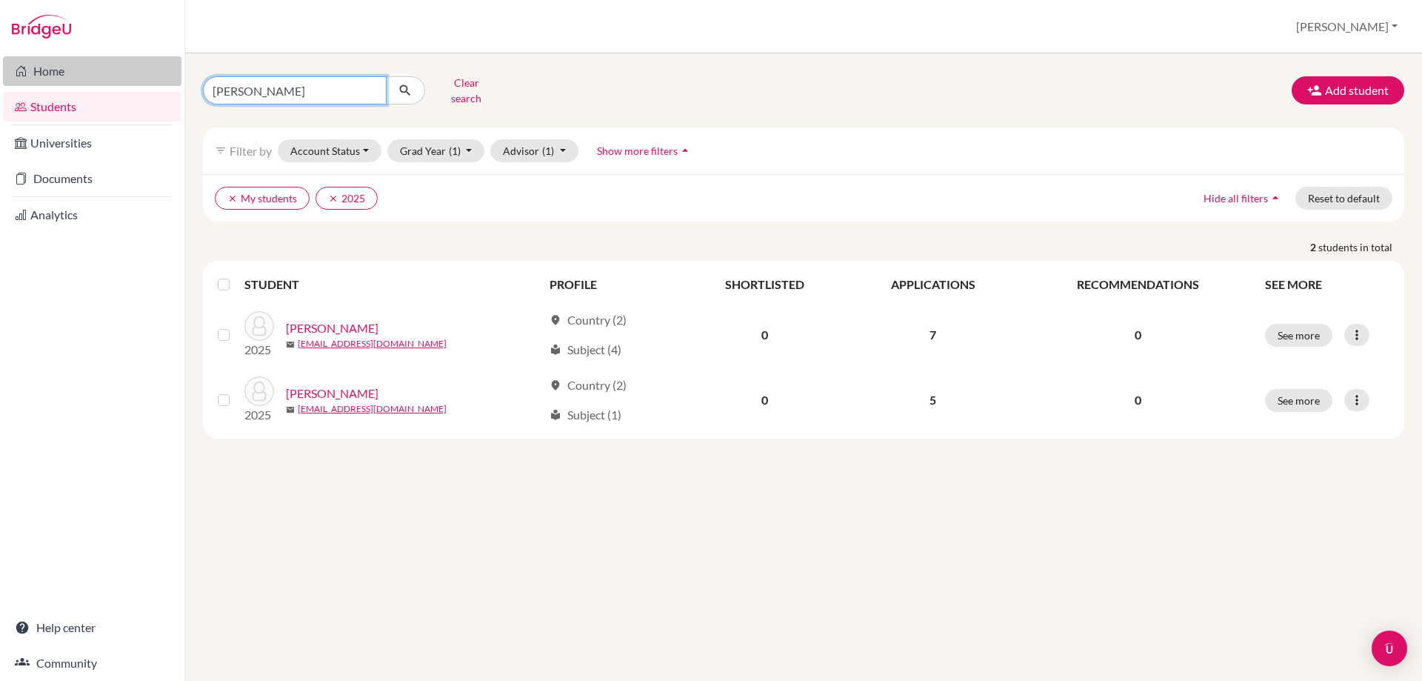
drag, startPoint x: 272, startPoint y: 82, endPoint x: 103, endPoint y: 80, distance: 168.9
click at [103, 80] on div "Home Students Universities Documents Analytics Help center Community Students o…" at bounding box center [711, 340] width 1422 height 681
type input "rose"
click button "submit" at bounding box center [405, 90] width 39 height 28
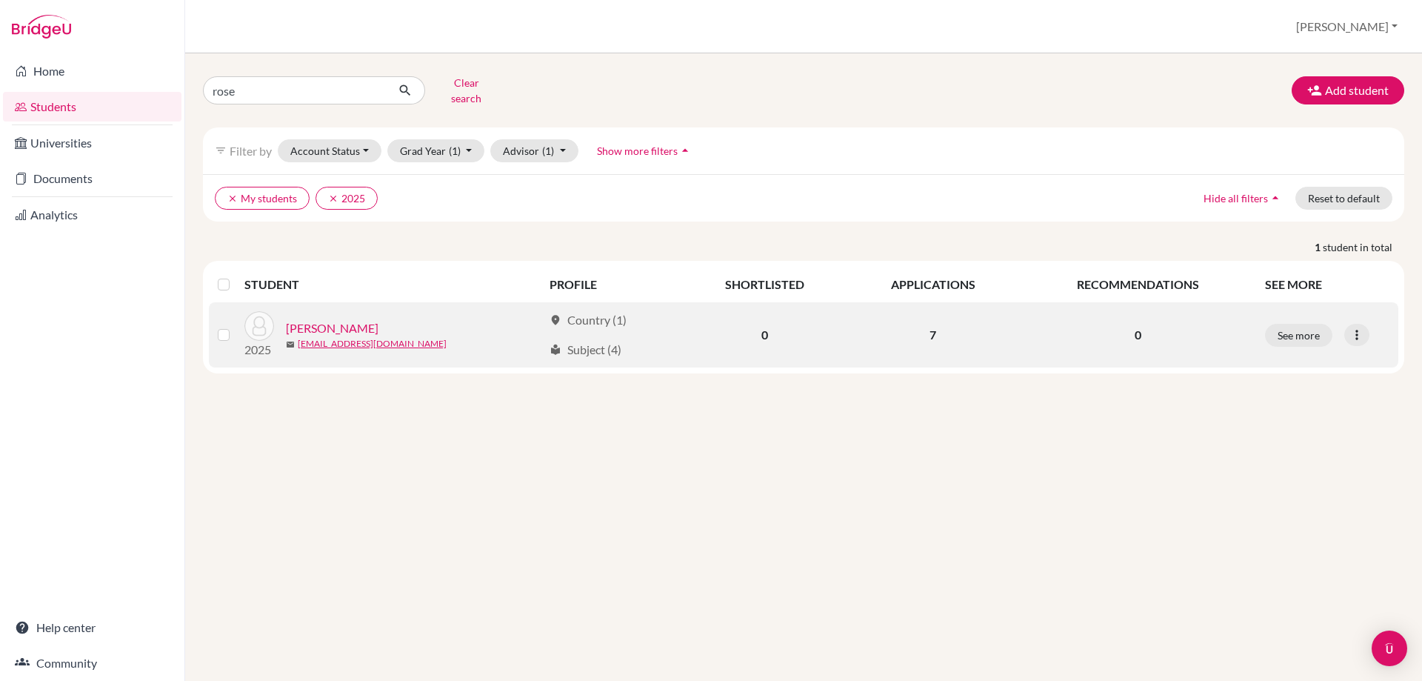
click at [346, 319] on link "Henderson, Rose" at bounding box center [332, 328] width 93 height 18
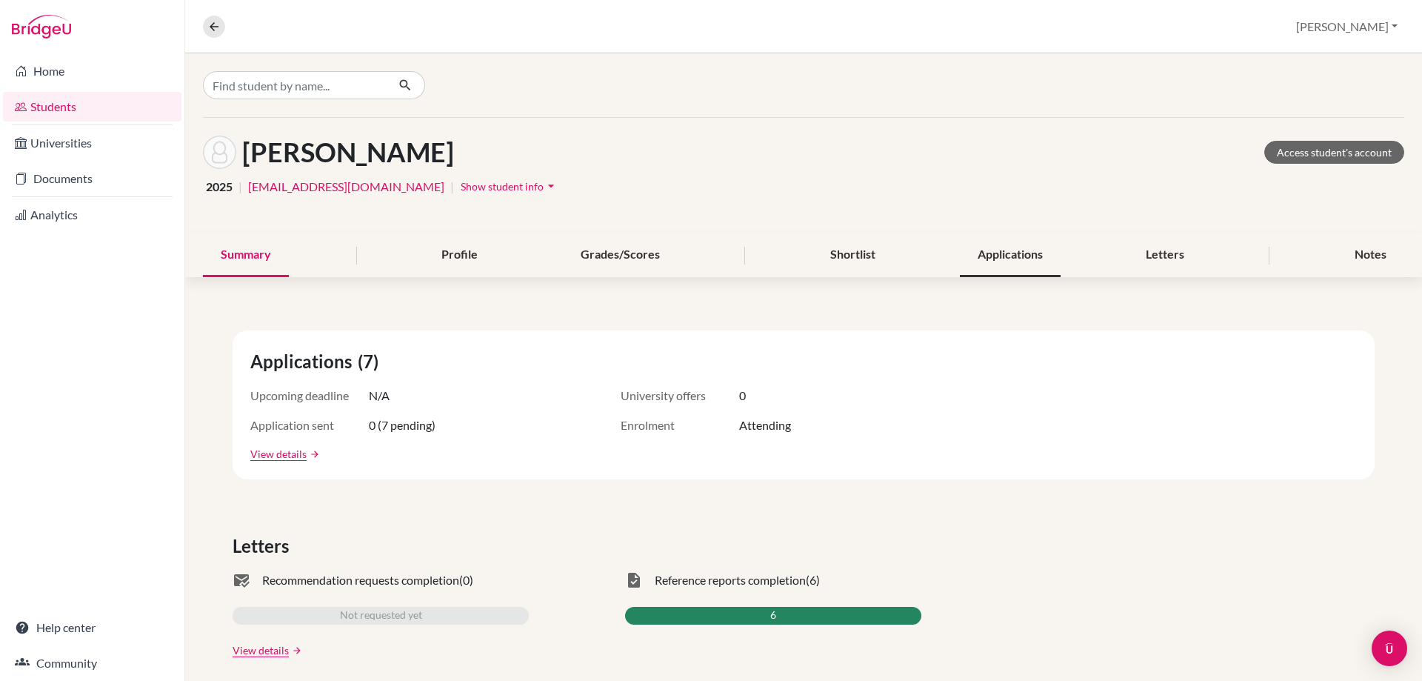
click at [1030, 266] on div "Applications" at bounding box center [1010, 255] width 101 height 44
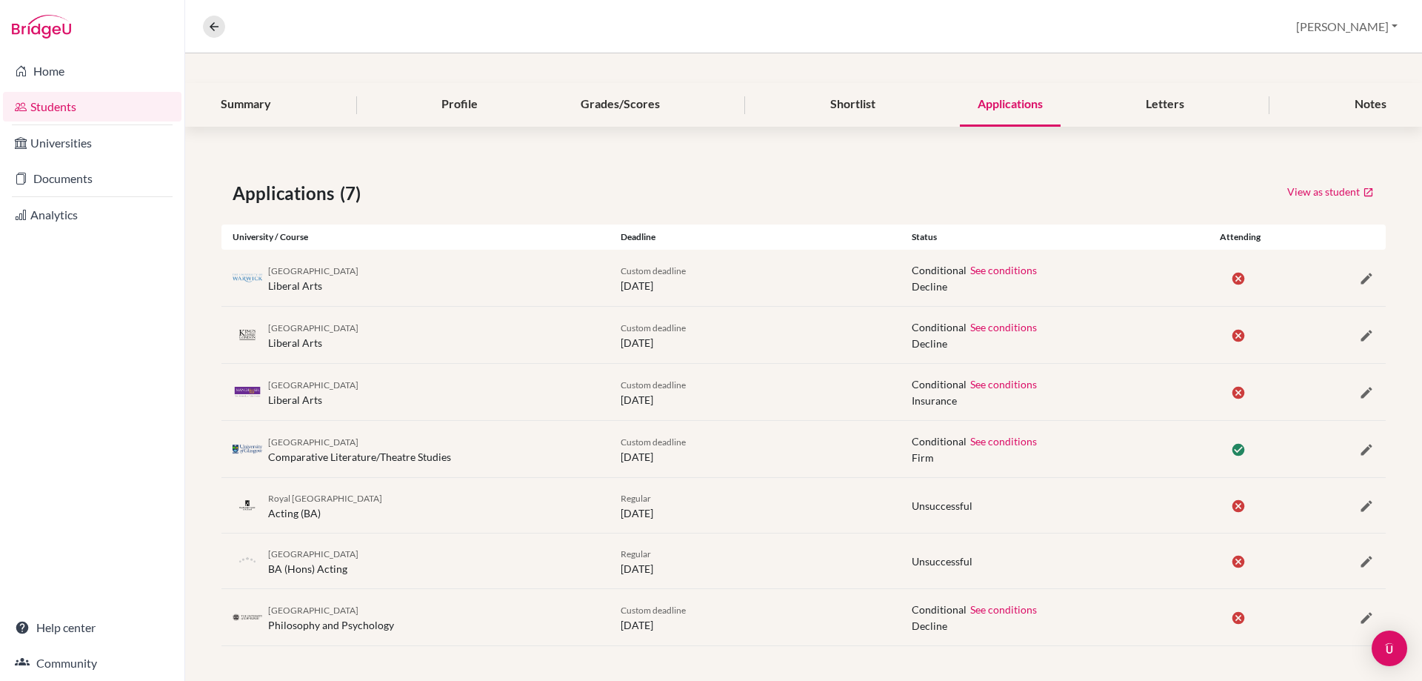
scroll to position [151, 0]
click at [213, 16] on nav "Overview Student details" at bounding box center [220, 27] width 34 height 22
click at [225, 25] on nav "Overview Student details" at bounding box center [220, 27] width 34 height 22
click at [218, 25] on icon at bounding box center [213, 26] width 13 height 13
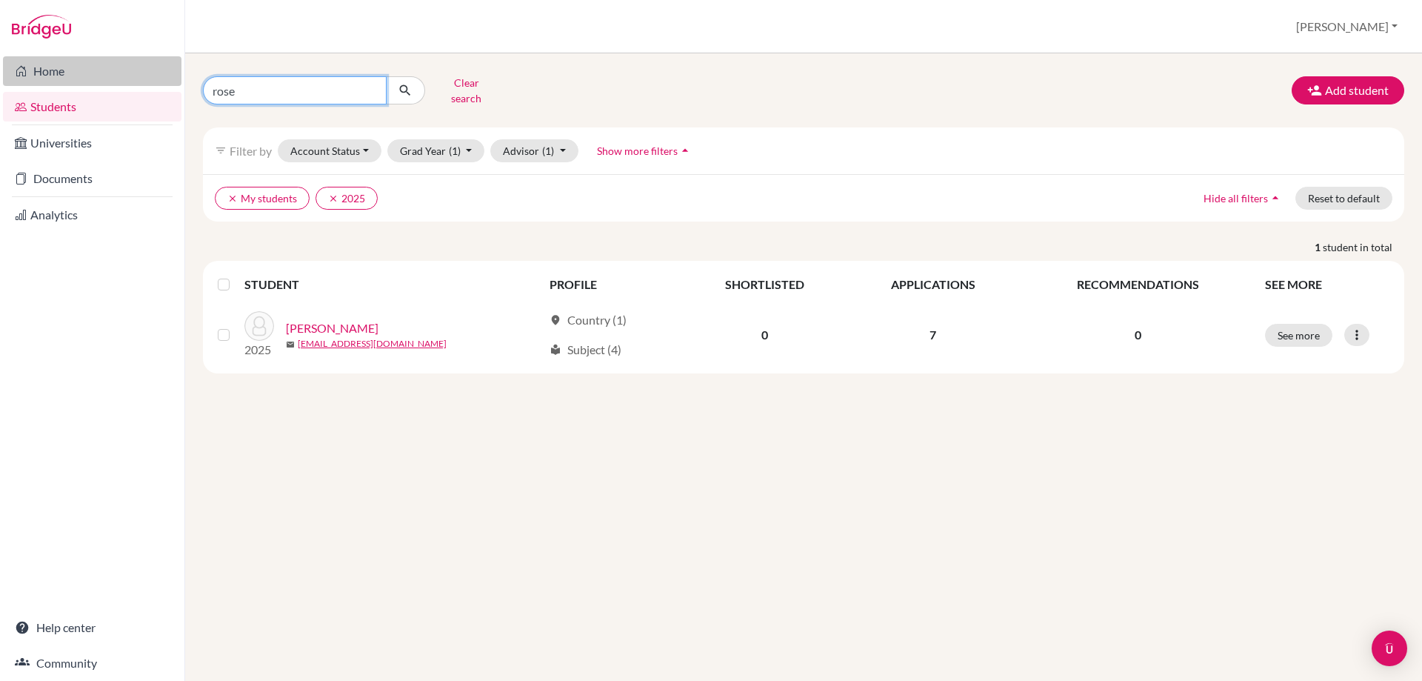
drag, startPoint x: 241, startPoint y: 79, endPoint x: 158, endPoint y: 73, distance: 83.9
click at [170, 76] on div "Home Students Universities Documents Analytics Help center Community Students o…" at bounding box center [711, 340] width 1422 height 681
type input "taylor"
click button "submit" at bounding box center [405, 90] width 39 height 28
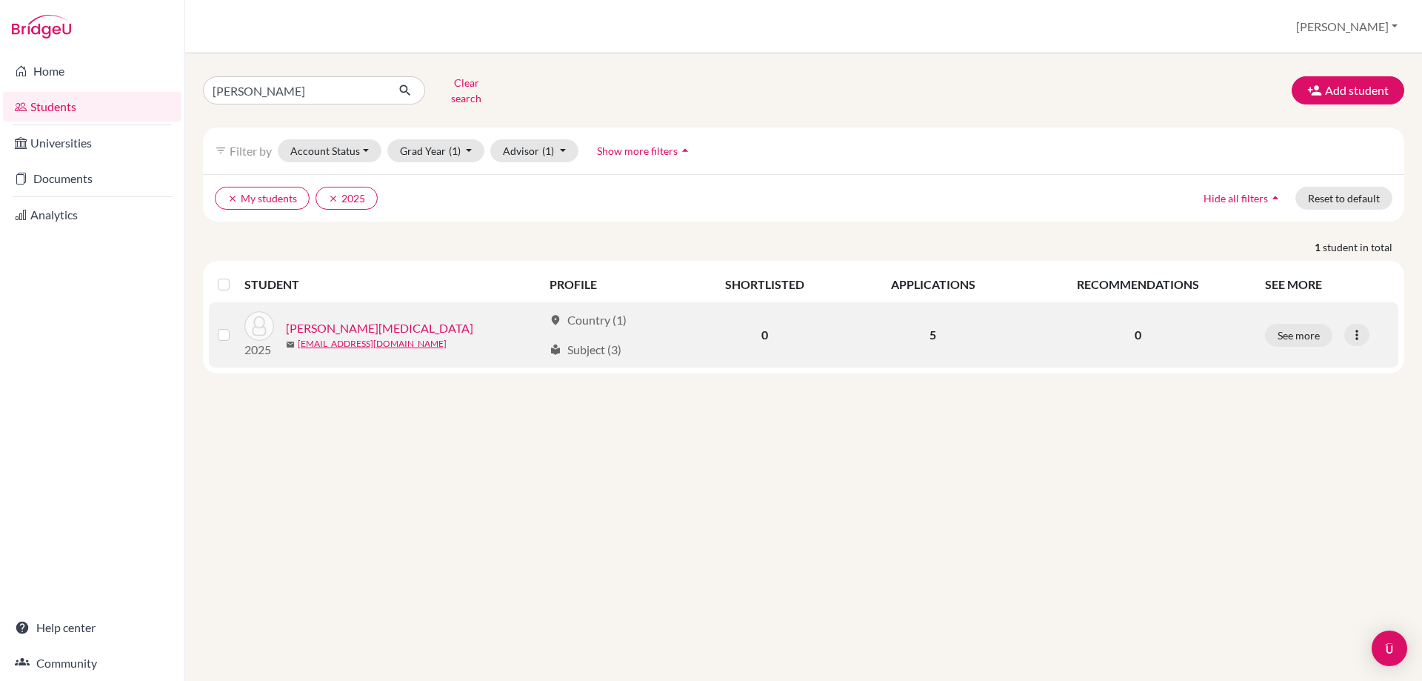
click at [338, 319] on link "Taylor, Yasmin" at bounding box center [379, 328] width 187 height 18
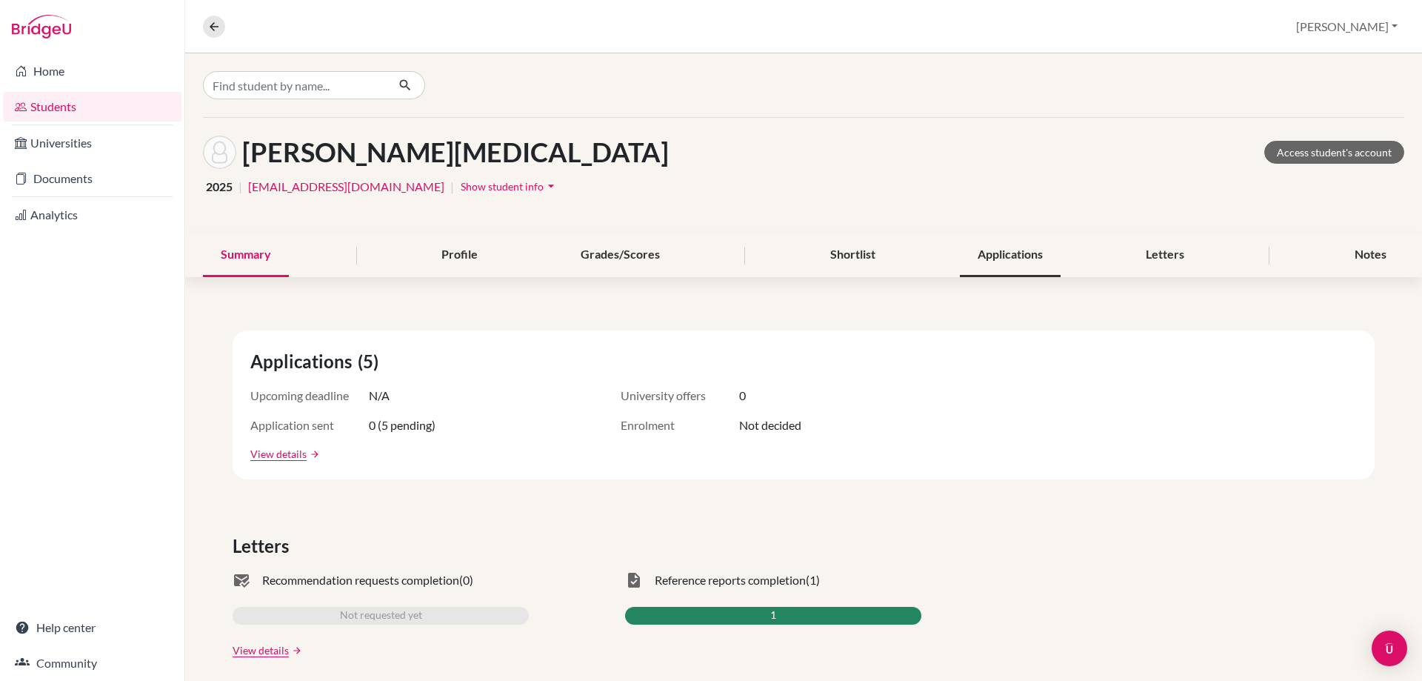
click at [1001, 262] on div "Applications" at bounding box center [1010, 255] width 101 height 44
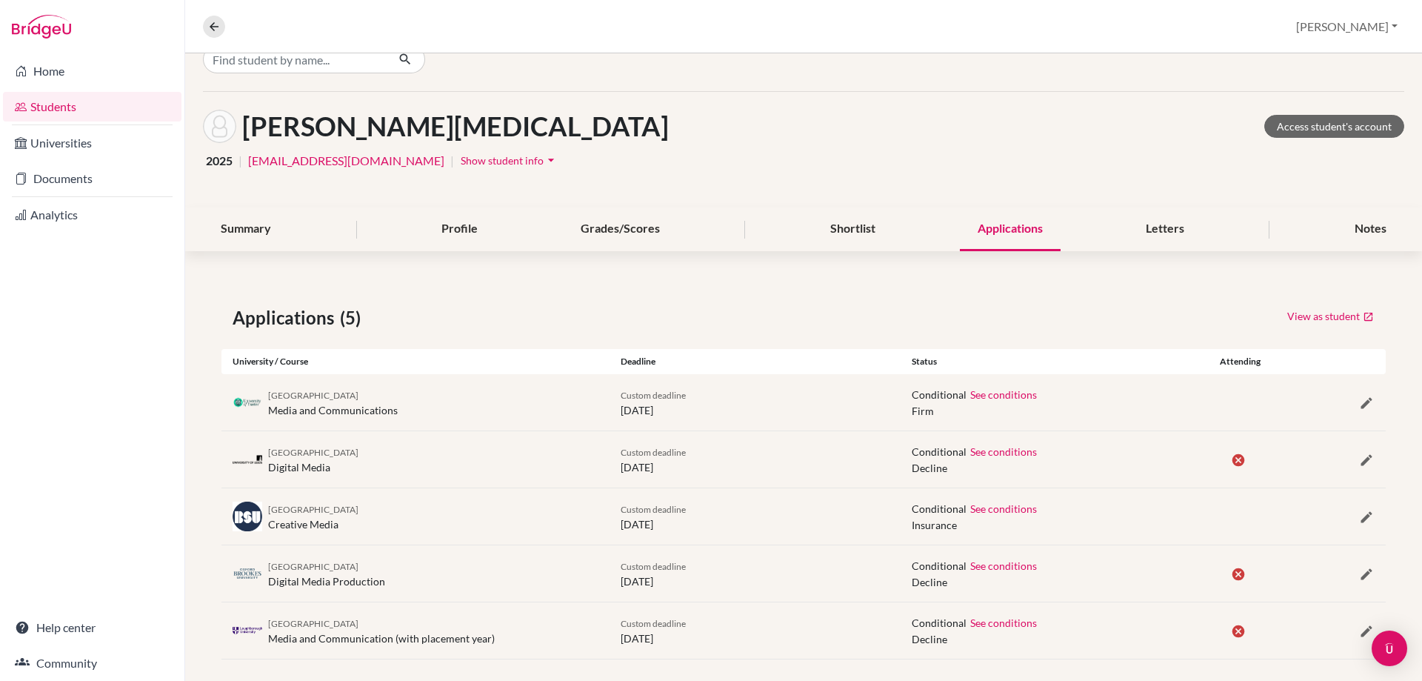
scroll to position [40, 0]
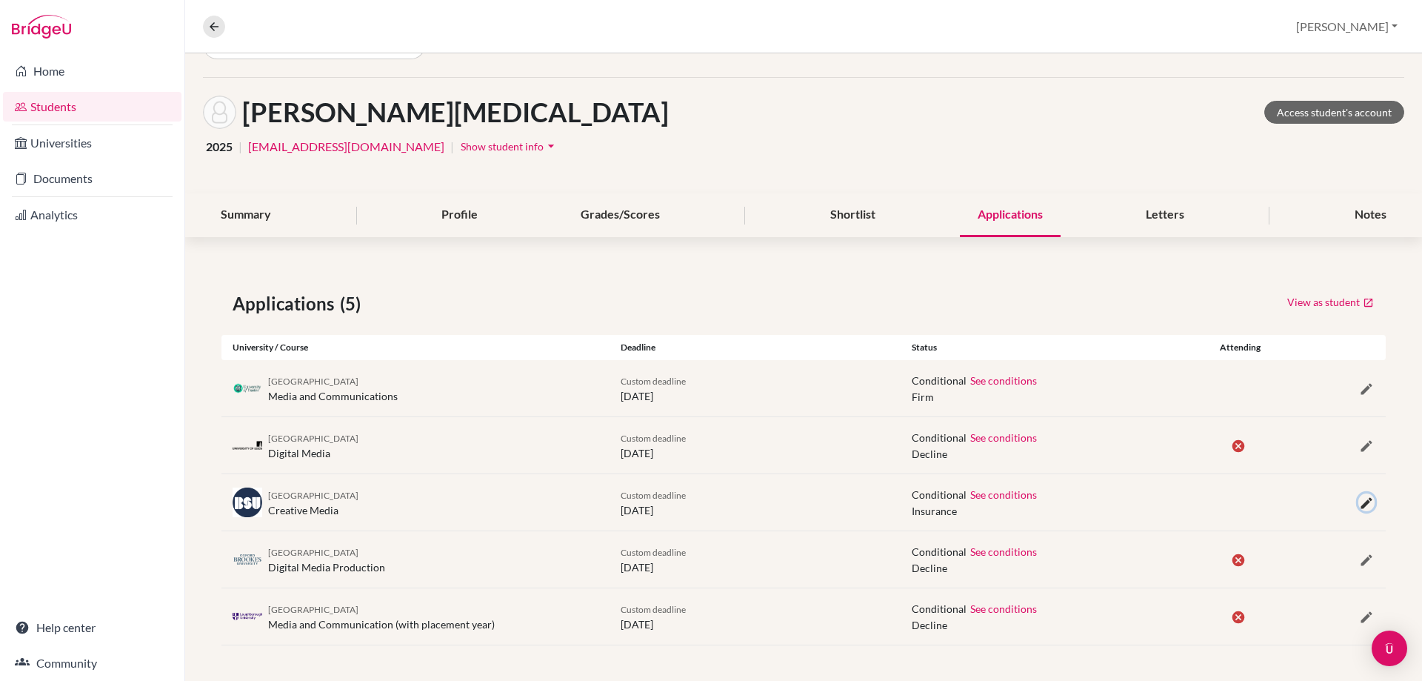
click at [1359, 502] on icon "button" at bounding box center [1366, 503] width 15 height 15
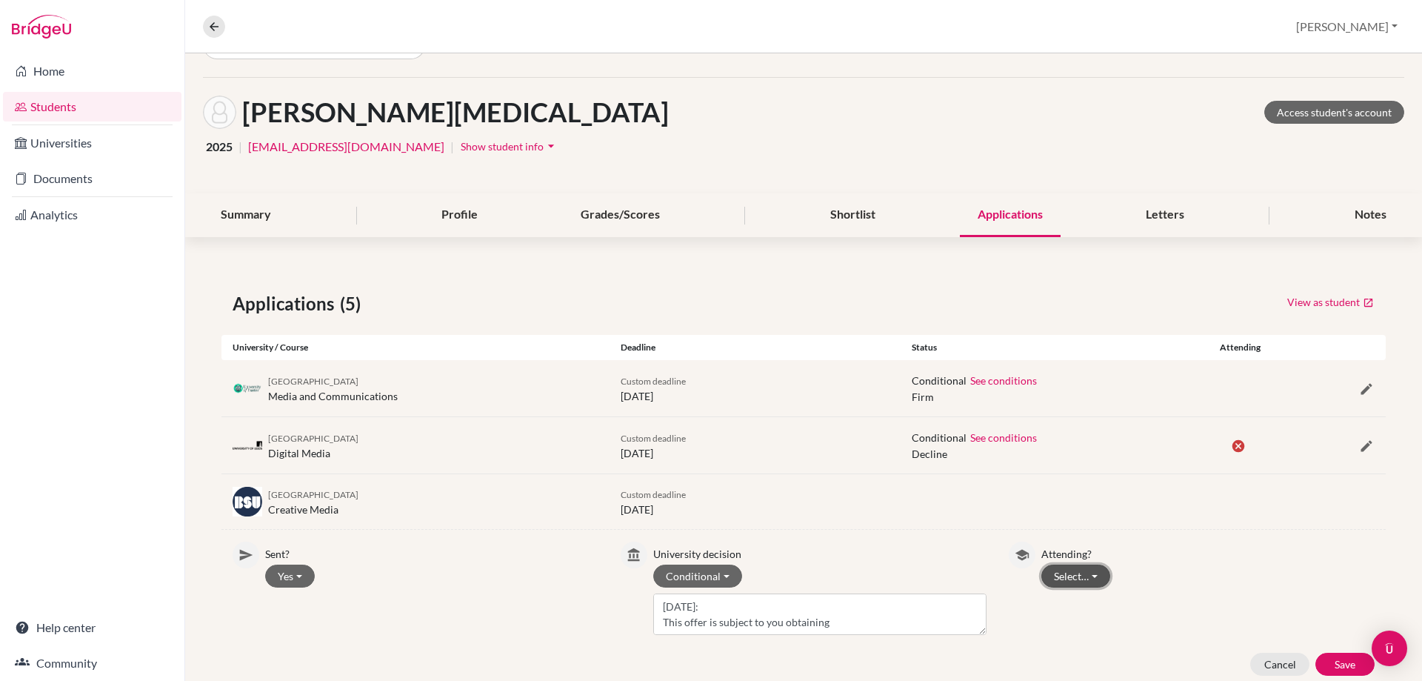
click at [1048, 570] on button "Select…" at bounding box center [1075, 575] width 69 height 23
click at [1058, 624] on button "Not attending" at bounding box center [1100, 631] width 117 height 24
click at [1329, 667] on button "Save" at bounding box center [1344, 664] width 59 height 23
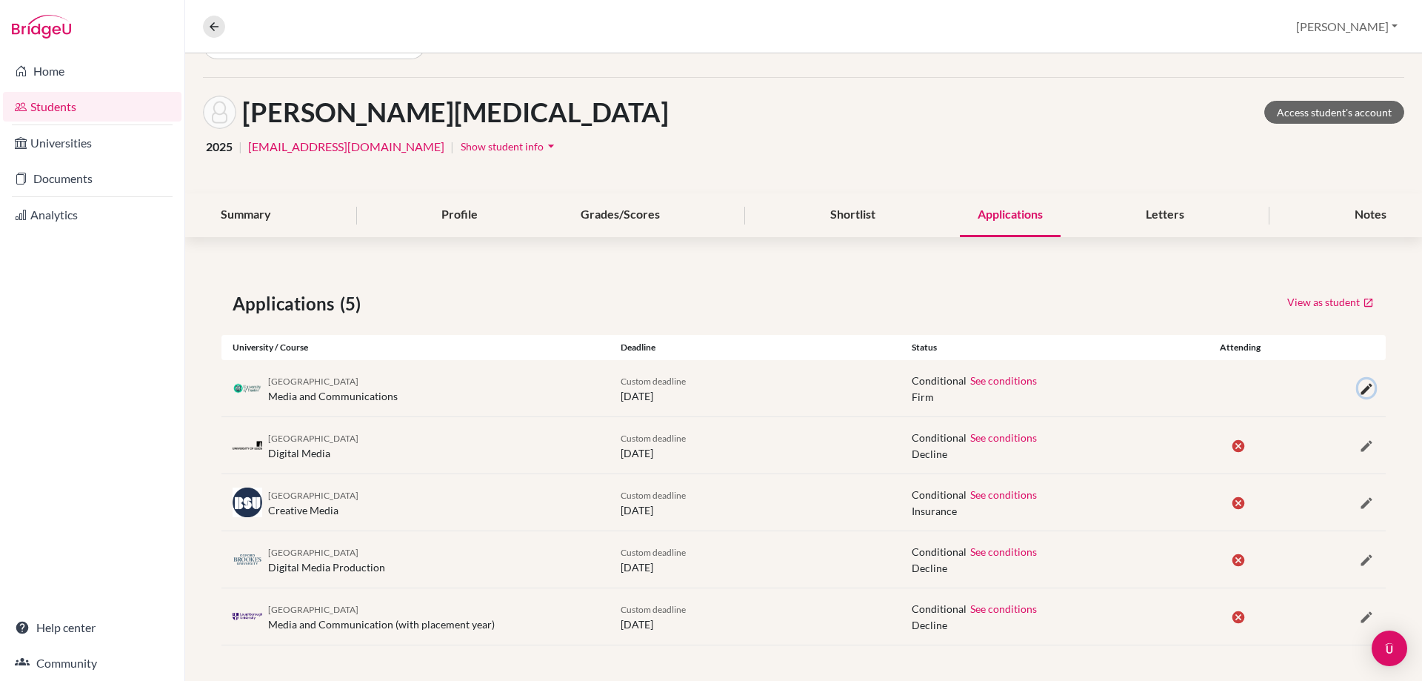
click at [1359, 385] on icon "button" at bounding box center [1366, 388] width 15 height 15
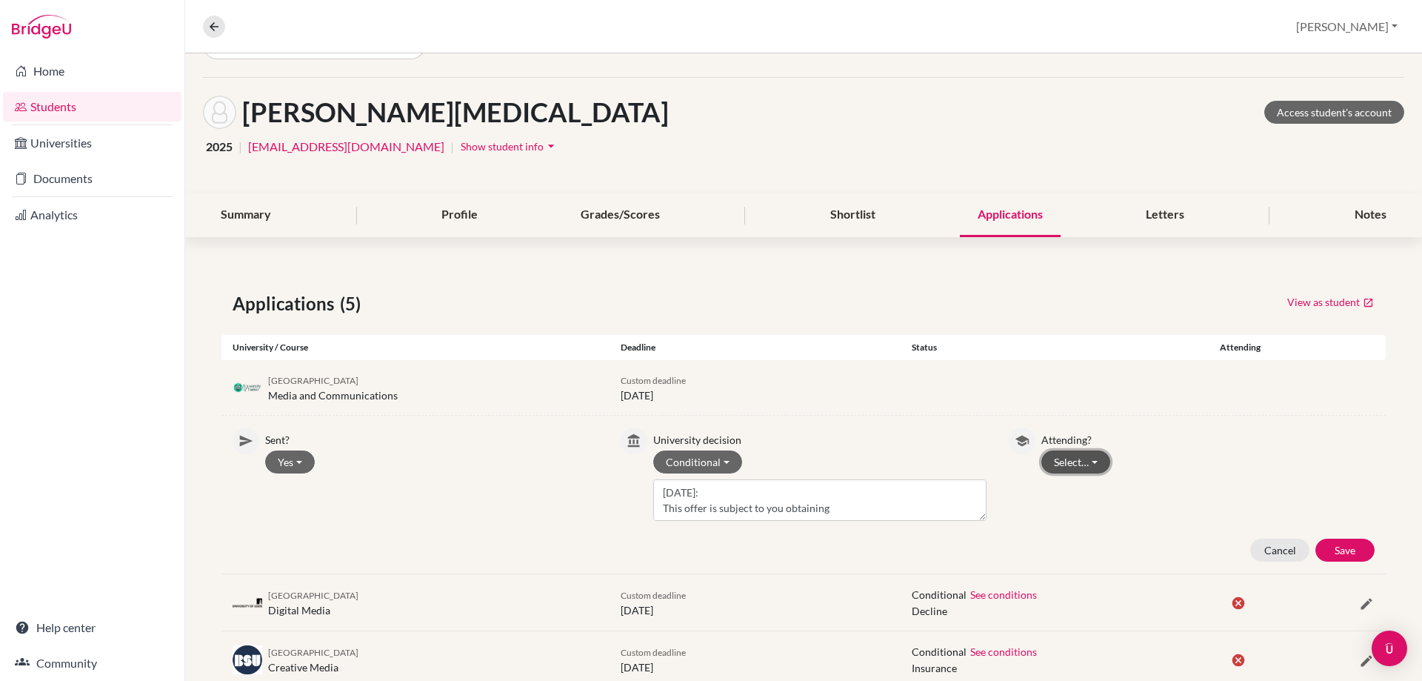
click at [1087, 458] on button "Select…" at bounding box center [1075, 461] width 69 height 23
click at [1078, 505] on button "Attending" at bounding box center [1100, 517] width 117 height 24
click at [1323, 544] on button "Save" at bounding box center [1344, 549] width 59 height 23
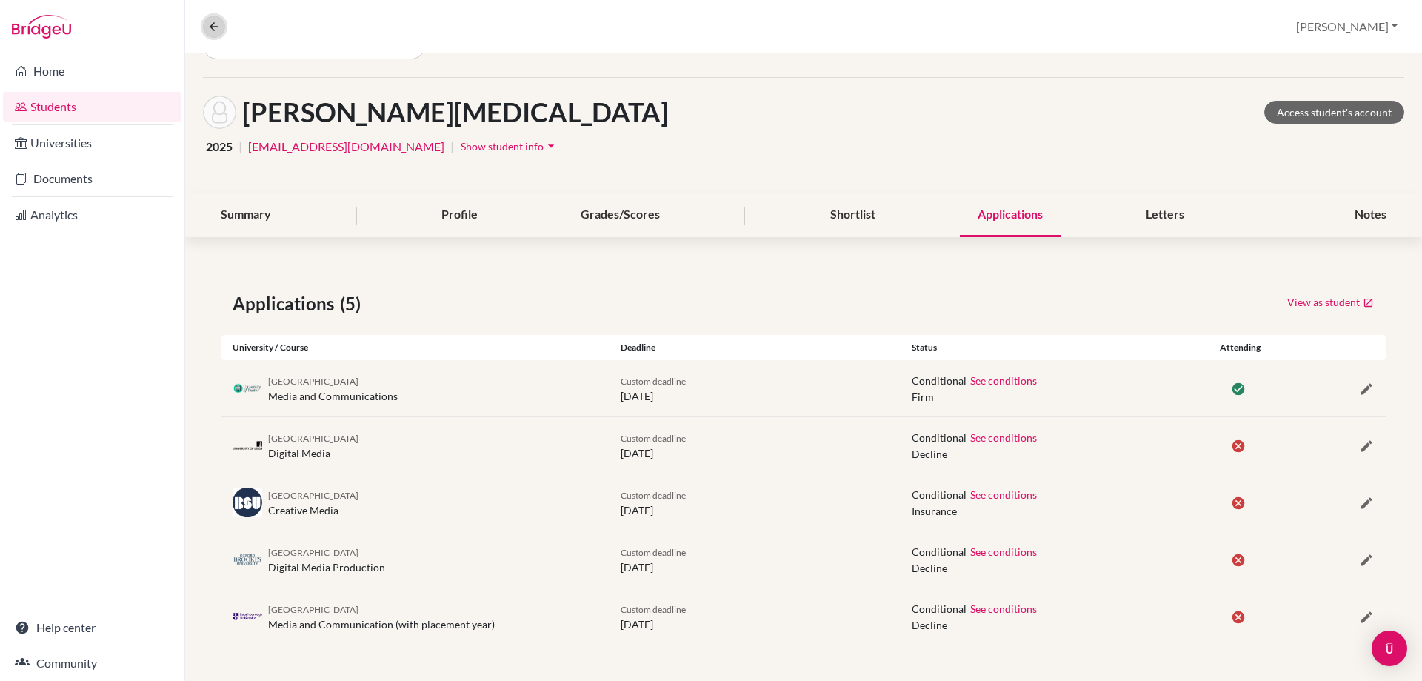
click at [216, 28] on icon at bounding box center [213, 26] width 13 height 13
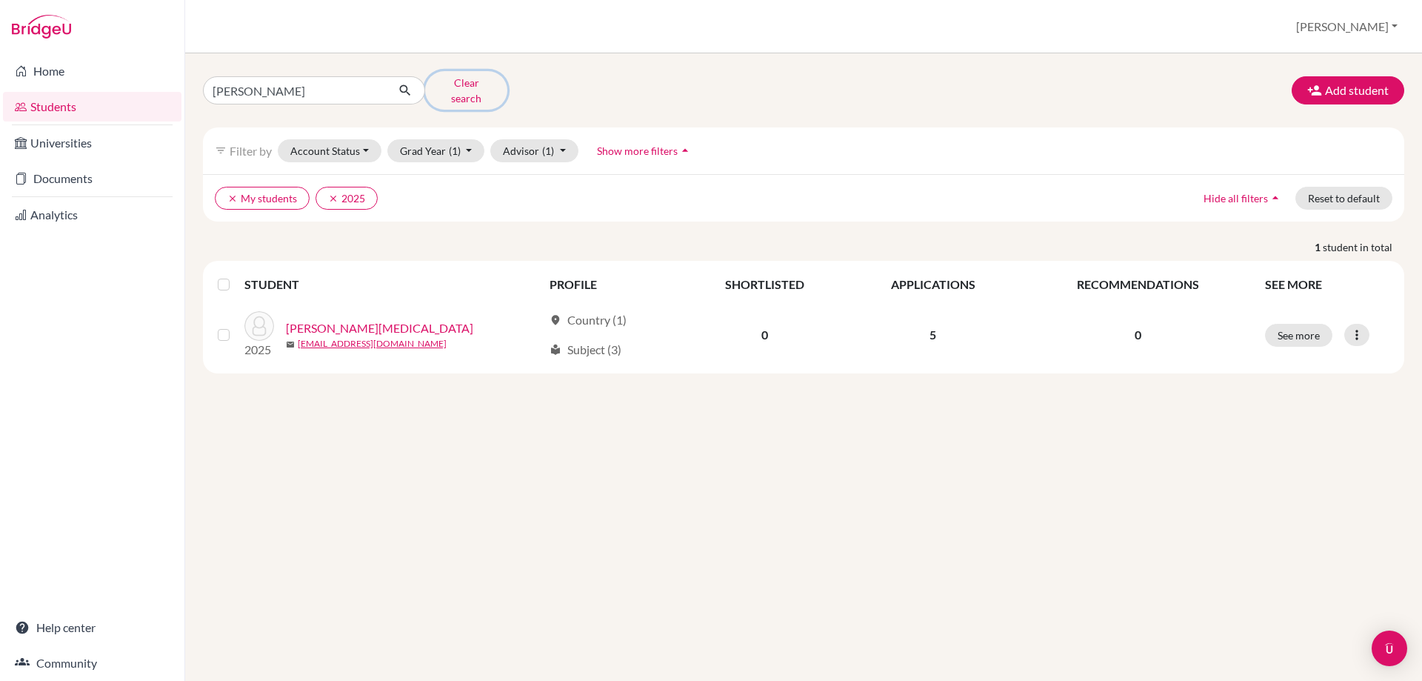
click at [496, 77] on button "Clear search" at bounding box center [466, 90] width 82 height 39
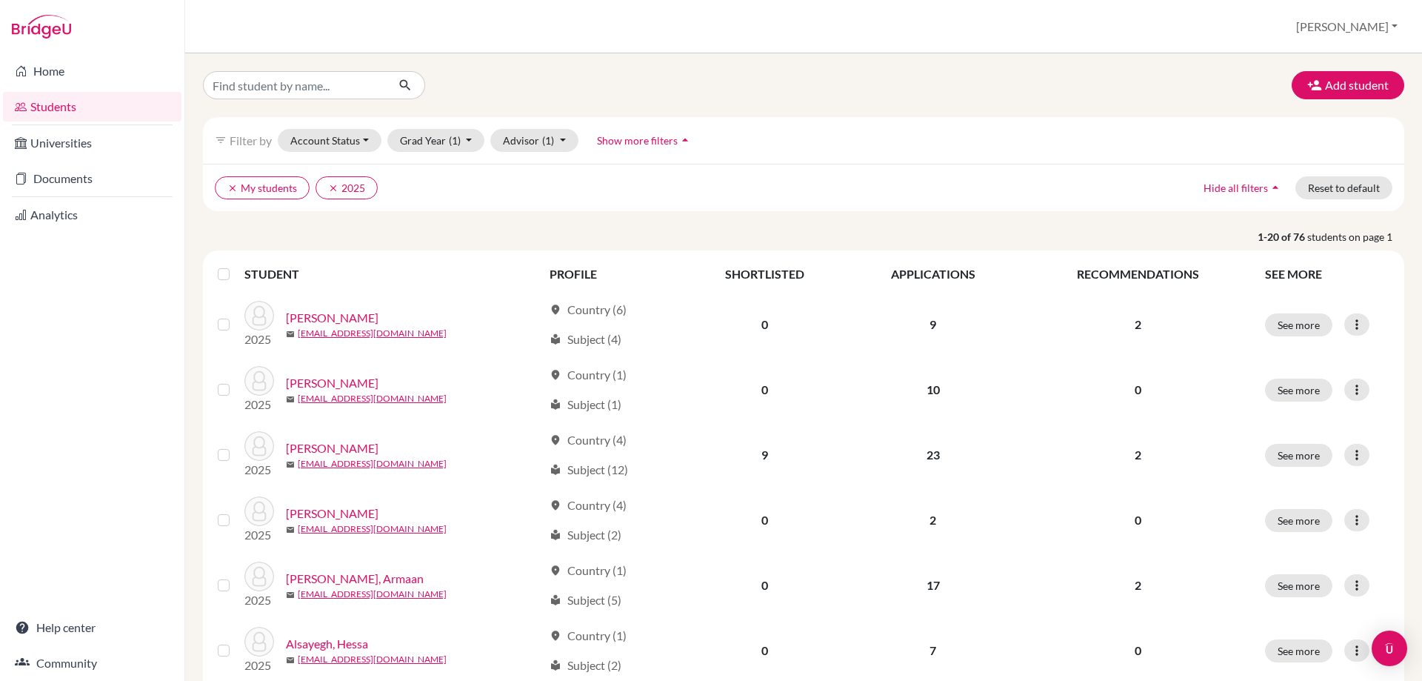
drag, startPoint x: 51, startPoint y: 107, endPoint x: 72, endPoint y: 104, distance: 20.9
click at [51, 107] on link "Students" at bounding box center [92, 107] width 178 height 30
click at [68, 176] on link "Documents" at bounding box center [92, 179] width 178 height 30
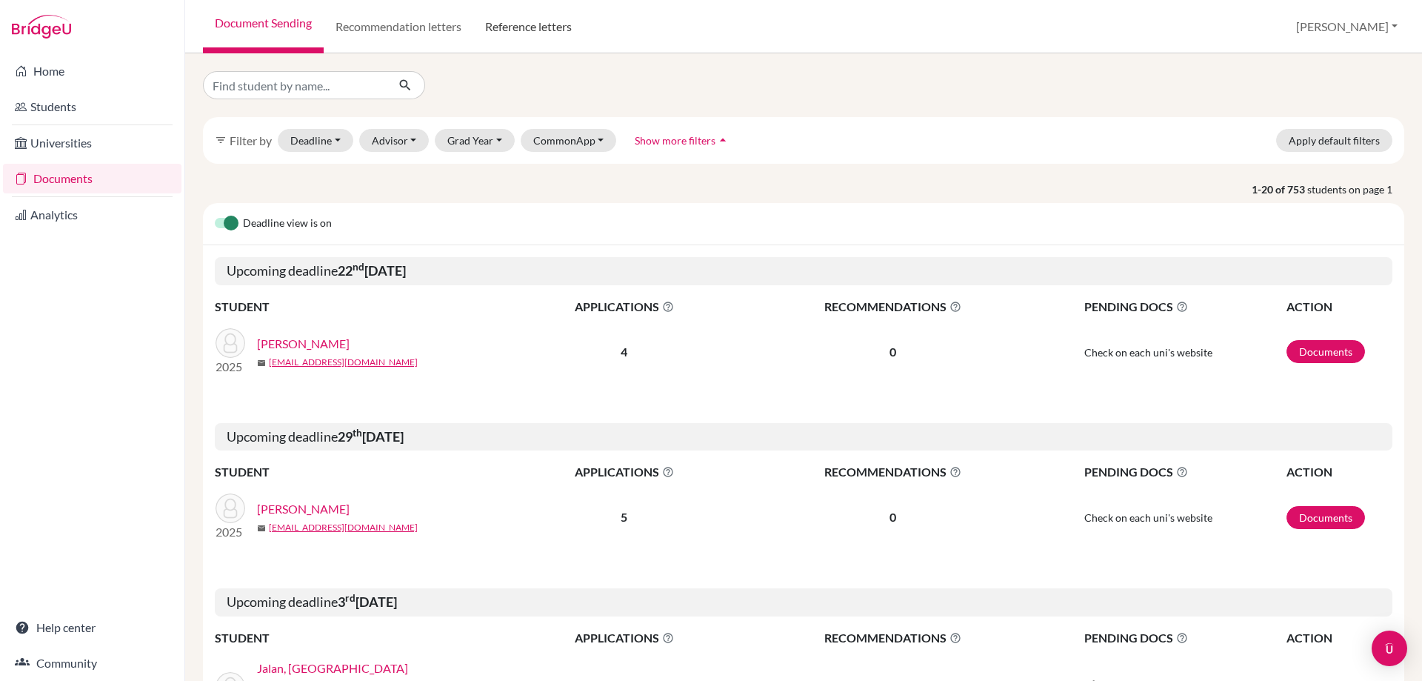
click at [558, 19] on link "Reference letters" at bounding box center [528, 26] width 110 height 53
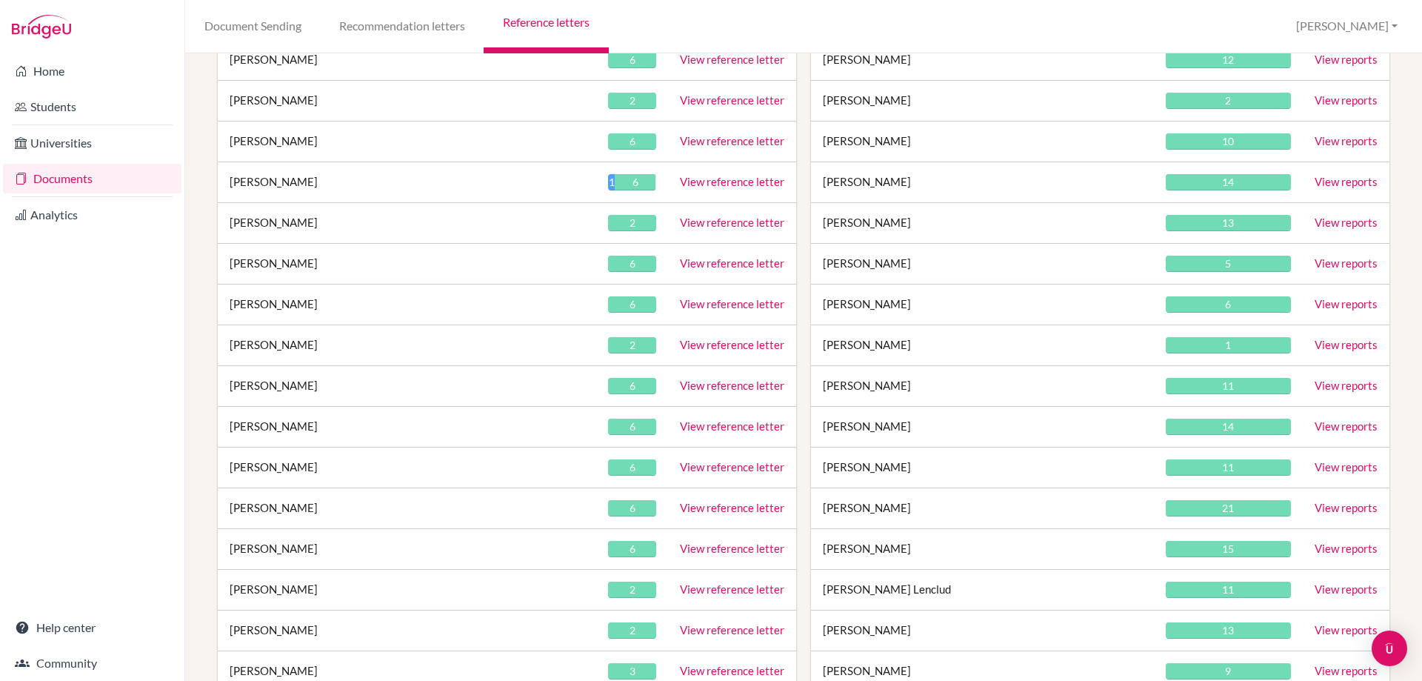
scroll to position [444, 0]
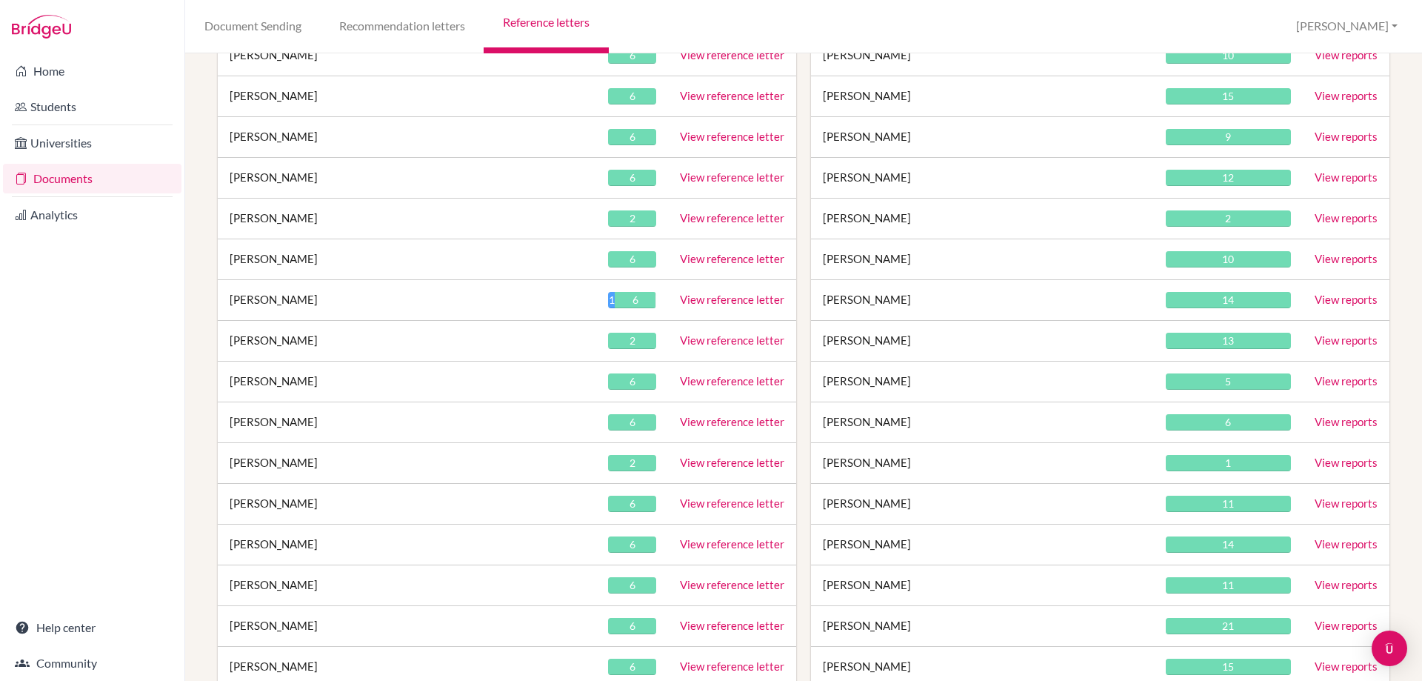
click at [749, 217] on link "View reference letter" at bounding box center [732, 217] width 104 height 13
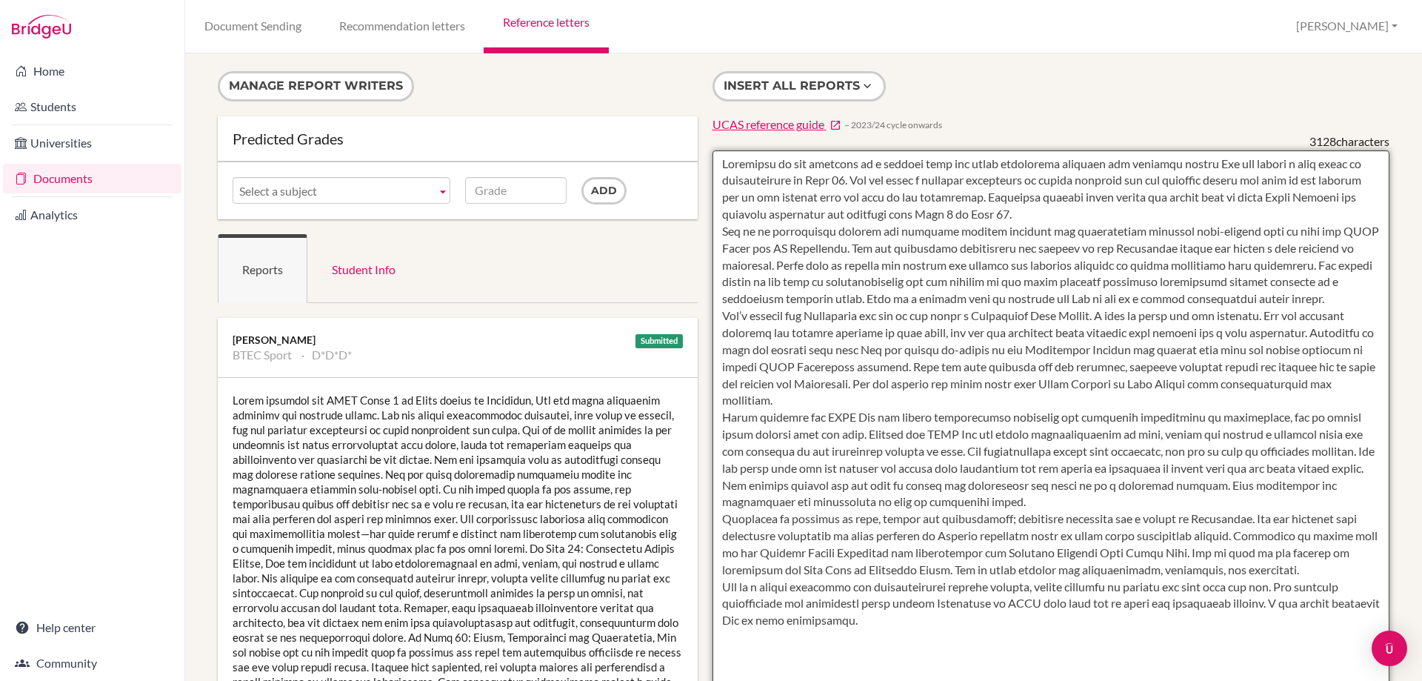
drag, startPoint x: 719, startPoint y: 166, endPoint x: 941, endPoint y: 615, distance: 501.5
click at [941, 615] on textarea "To enrich screen reader interactions, please activate Accessibility in Grammarl…" at bounding box center [1052, 578] width 678 height 856
